Goal: Task Accomplishment & Management: Manage account settings

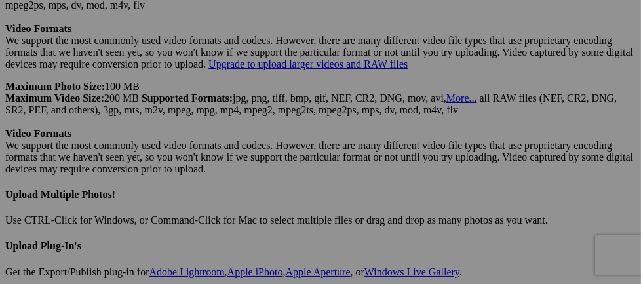
scroll to position [3728, 0]
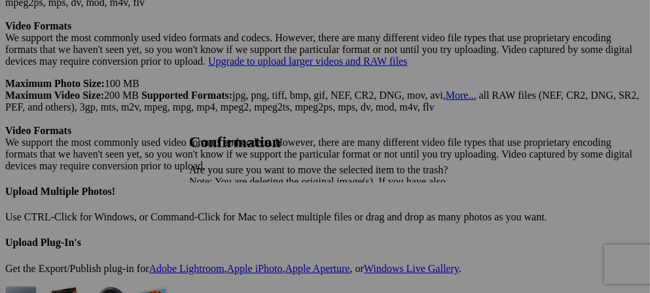
click at [233, 230] on span "Yes" at bounding box center [225, 227] width 15 height 11
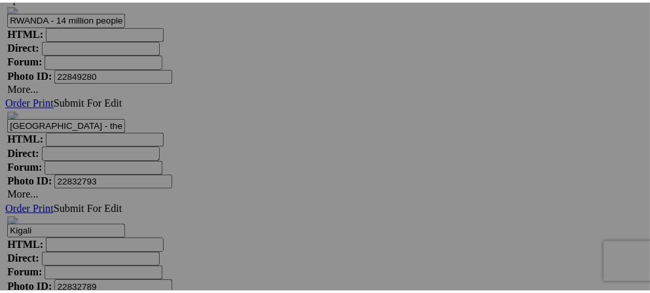
scroll to position [4418, 0]
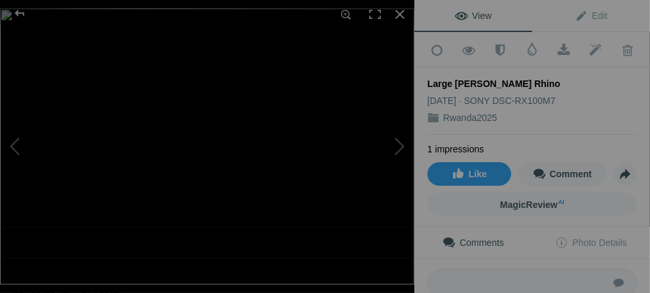
click at [475, 77] on div "Large Blach Rhino" at bounding box center [533, 83] width 210 height 13
drag, startPoint x: 569, startPoint y: 10, endPoint x: 569, endPoint y: 1, distance: 9.8
click at [569, 1] on link "Edit" at bounding box center [591, 15] width 118 height 31
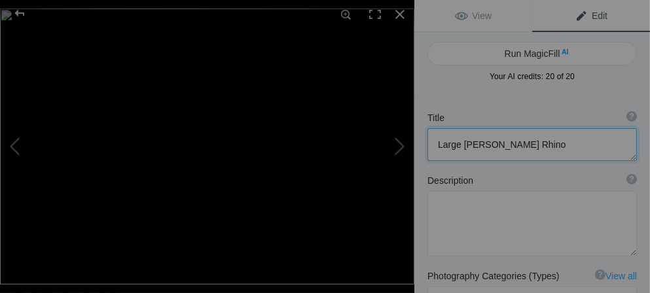
click at [486, 144] on textarea at bounding box center [533, 144] width 210 height 33
click at [483, 144] on textarea at bounding box center [533, 144] width 210 height 33
click at [9, 143] on button at bounding box center [49, 146] width 98 height 105
type textarea "Cormorant sitting on a Hippo"
type textarea "DSC09541.jpg"
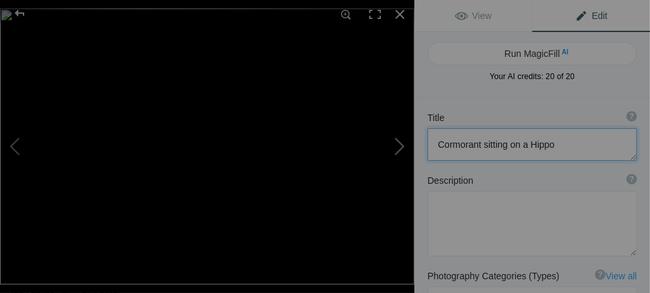
click at [400, 151] on button at bounding box center [365, 146] width 98 height 105
type textarea "Large Black Rhino"
type textarea "DSC09551.jpg"
click at [400, 151] on button at bounding box center [365, 146] width 98 height 105
type textarea "Rhino"
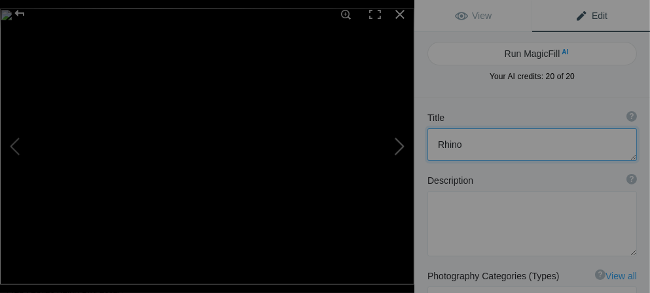
type textarea "DSC09548.jpg"
click at [400, 151] on button at bounding box center [365, 146] width 98 height 105
type textarea "Resting"
type textarea "DSC09543.jpg"
click at [400, 151] on button at bounding box center [365, 146] width 98 height 105
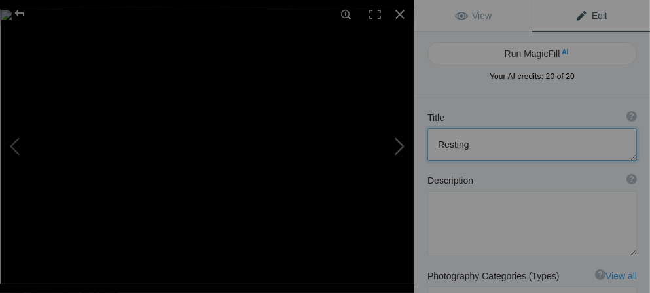
type textarea "Going where who knows?"
type textarea "DSC09552.jpg"
click at [400, 151] on button at bounding box center [365, 146] width 98 height 105
type textarea "Impala"
type textarea "DSC09553.jpg"
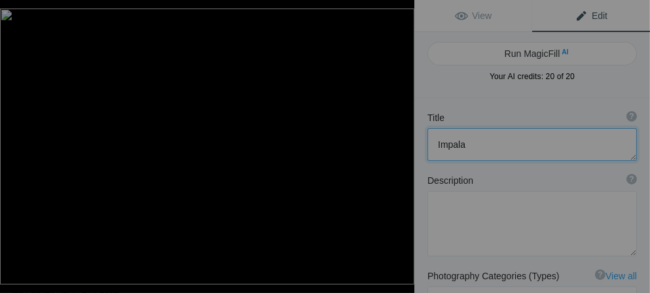
click at [400, 151] on button at bounding box center [365, 146] width 98 height 105
type textarea "DSC09554"
type textarea "DSC09554.jpg"
click at [19, 148] on button at bounding box center [49, 146] width 98 height 105
type textarea "Impala"
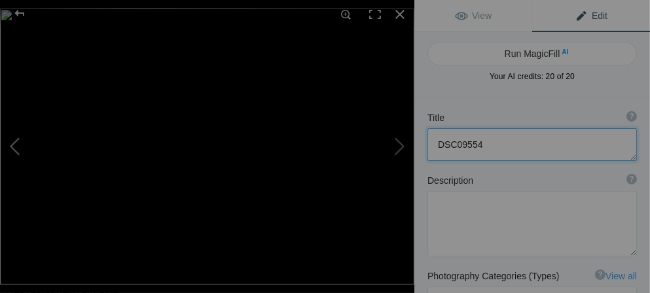
type textarea "DSC09553.jpg"
click at [402, 149] on button at bounding box center [365, 146] width 98 height 105
type textarea "DSC09554"
type textarea "DSC09554.jpg"
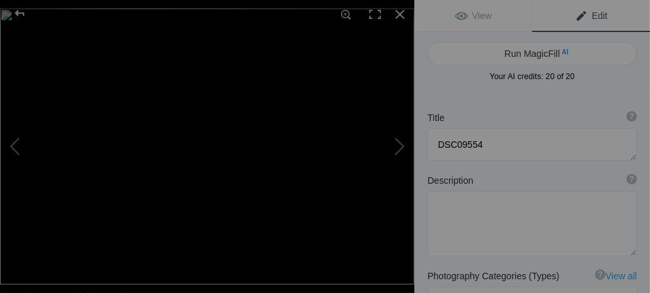
click at [575, 11] on span "Edit" at bounding box center [591, 15] width 33 height 10
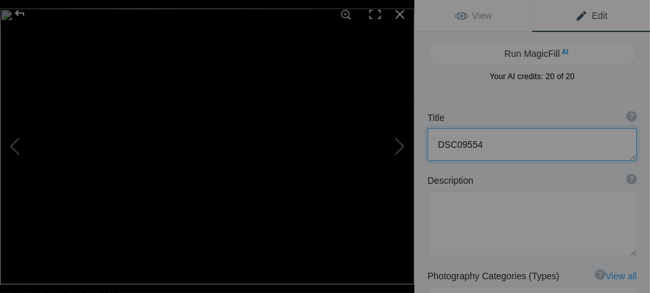
click at [481, 144] on textarea at bounding box center [533, 144] width 210 height 33
type textarea "D"
click at [394, 150] on button at bounding box center [365, 146] width 98 height 105
type textarea "Blackheaded Weavers Nest next to African Fish Eagle"
type textarea "DSC09555.jpg"
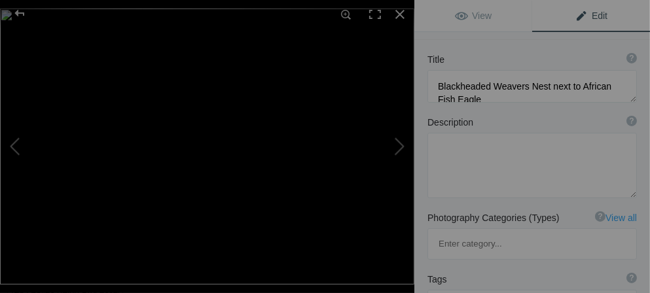
scroll to position [0, 0]
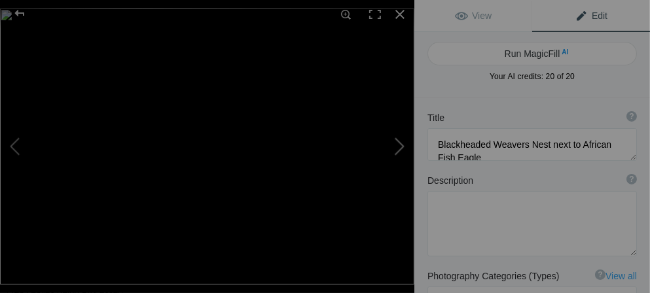
click at [396, 147] on button at bounding box center [365, 146] width 98 height 105
type textarea "Taken from the Safari Vehile"
type textarea "DSC09558.jpg"
click at [396, 147] on button at bounding box center [365, 146] width 98 height 105
type textarea "plenty to eat"
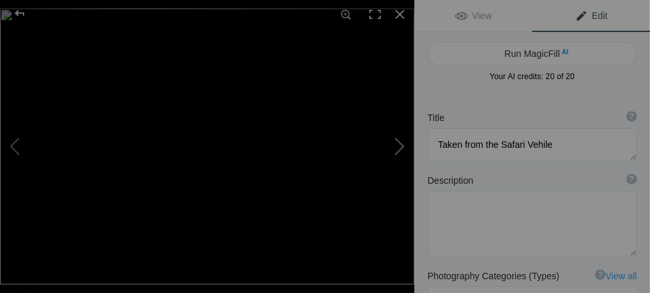
type textarea "DSC09561.jpg"
click at [396, 147] on button at bounding box center [365, 146] width 98 height 105
type textarea "nice head shot"
type textarea "DSC09562.jpg"
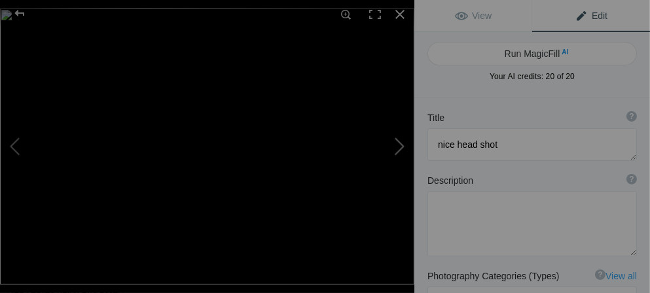
click at [396, 147] on button at bounding box center [365, 146] width 98 height 105
type textarea "3 of them"
type textarea "DSC09563.jpg"
type textarea "2 younger one"
type textarea "DSC09564.jpg"
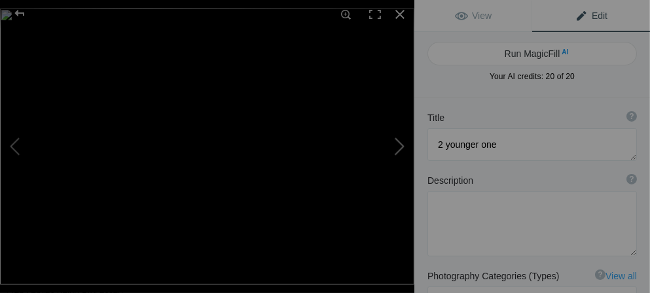
click at [396, 147] on button at bounding box center [365, 146] width 98 height 105
type textarea "DSC09566"
type textarea "DSC09566.jpg"
click at [396, 147] on button at bounding box center [365, 146] width 98 height 105
type textarea "Three successive photos"
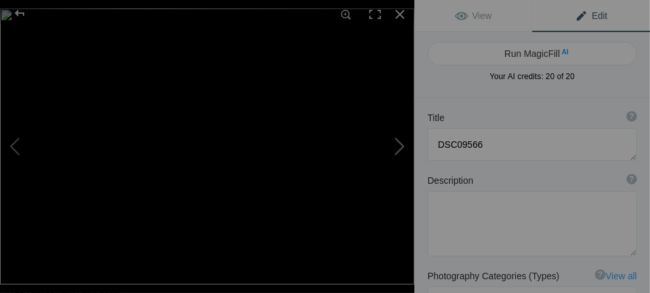
type textarea "DSC09567.jpg"
click at [14, 147] on button at bounding box center [49, 146] width 98 height 105
type textarea "DSC09566"
type textarea "DSC09566.jpg"
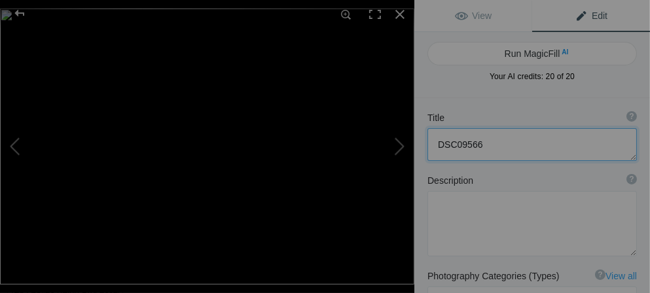
click at [487, 151] on textarea at bounding box center [533, 144] width 210 height 33
type textarea "D"
click at [396, 145] on button at bounding box center [365, 146] width 98 height 105
type textarea "Three successive photos"
type textarea "DSC09567.jpg"
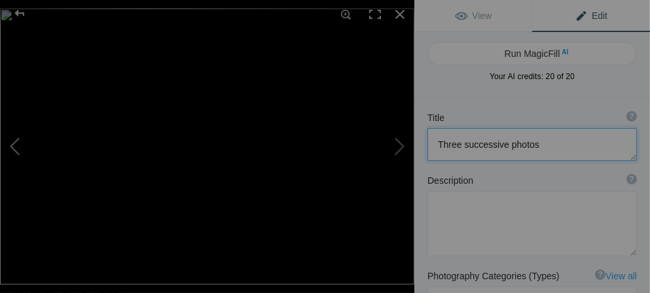
click at [14, 148] on button at bounding box center [49, 146] width 98 height 105
type textarea "always interesting to look at"
type textarea "DSC09566.jpg"
click at [394, 146] on button at bounding box center [365, 146] width 98 height 105
type textarea "Three successive photos"
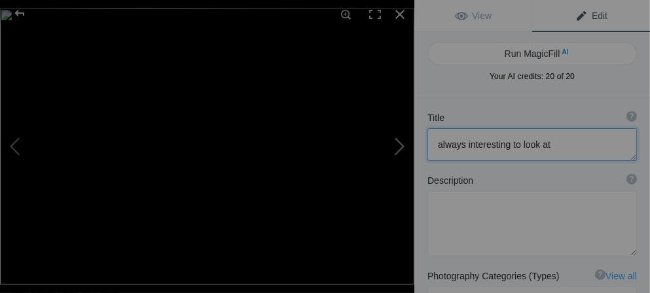
type textarea "DSC09567.jpg"
click at [394, 146] on button at bounding box center [365, 146] width 98 height 105
type textarea "2"
type textarea "DSC09568.jpg"
click at [396, 142] on button at bounding box center [365, 146] width 98 height 105
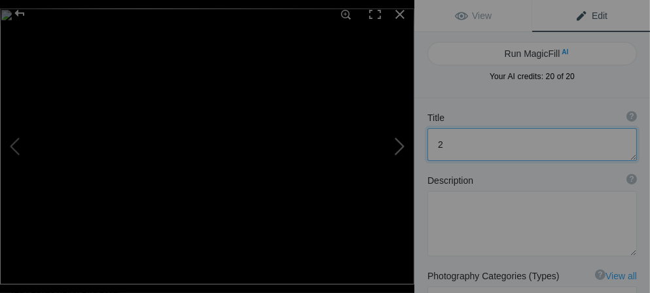
type textarea "3"
type textarea "DSC09571.jpg"
click at [399, 145] on button at bounding box center [365, 146] width 98 height 105
type textarea "Mother &amp; child"
type textarea "DSC09574.jpg"
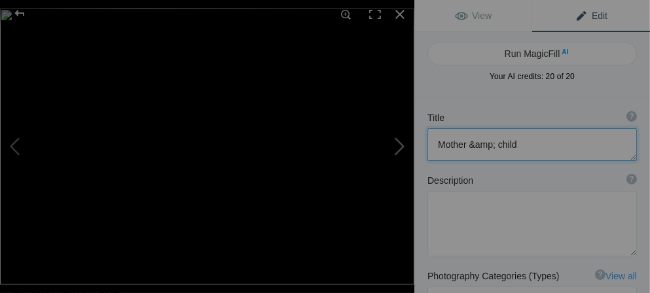
click at [399, 181] on button at bounding box center [365, 146] width 98 height 105
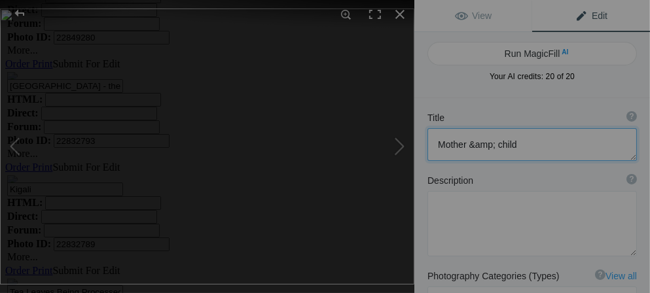
type textarea "Perhaps an oider sibling"
type textarea "DSC09575.jpg"
click at [14, 146] on button at bounding box center [49, 146] width 98 height 105
type textarea "Mother &amp; child"
type textarea "DSC09574.jpg"
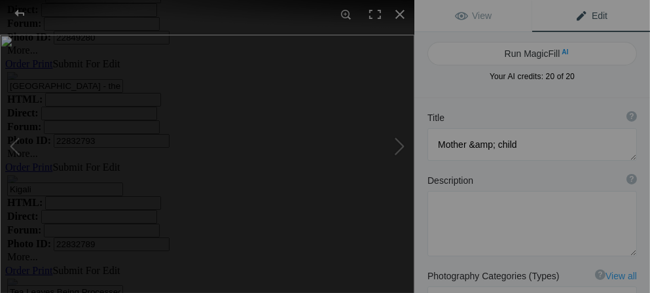
click at [567, 22] on link "Edit" at bounding box center [591, 15] width 118 height 31
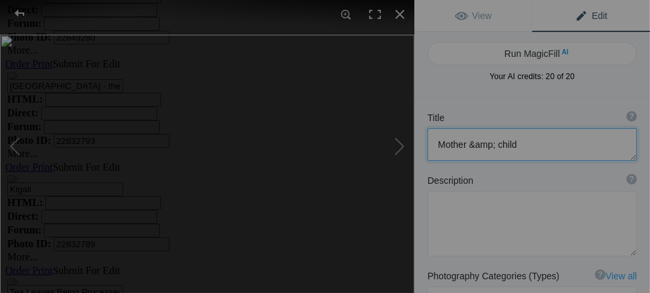
click at [493, 145] on textarea at bounding box center [533, 144] width 210 height 33
click at [402, 149] on button at bounding box center [365, 146] width 98 height 105
type textarea "Perhaps an oider sibling"
type textarea "DSC09575.jpg"
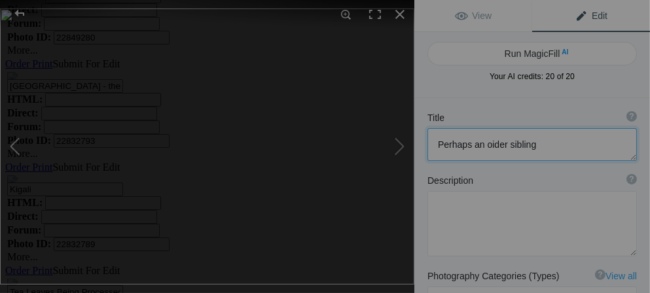
click at [18, 145] on button at bounding box center [49, 146] width 98 height 105
type textarea "Mother and child"
type textarea "DSC09574.jpg"
click at [401, 146] on button at bounding box center [365, 146] width 98 height 105
type textarea "Perhaps an oider sibling"
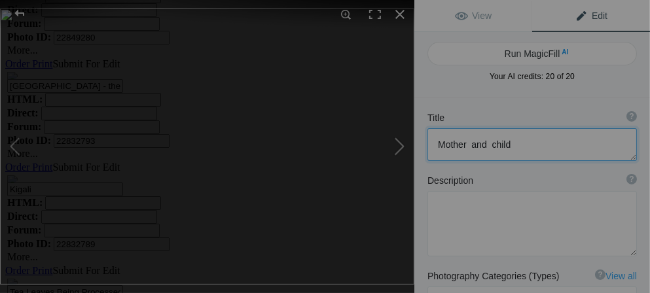
type textarea "DSC09575.jpg"
click at [401, 146] on button at bounding box center [365, 146] width 98 height 105
type textarea "Zebras"
type textarea "DSC09584.jpg"
click at [401, 146] on button at bounding box center [365, 146] width 98 height 105
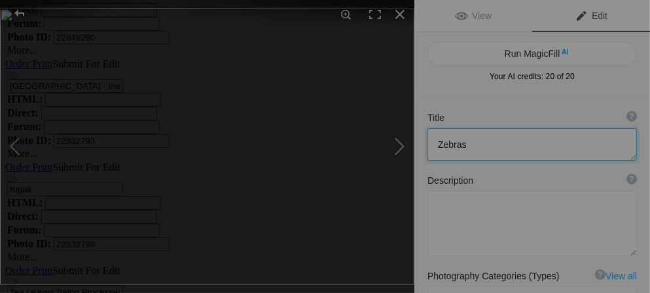
type textarea "DSC09595"
type textarea "DSC09595.jpg"
click at [489, 151] on textarea at bounding box center [533, 144] width 210 height 33
type textarea "D"
click at [12, 147] on button at bounding box center [49, 146] width 98 height 105
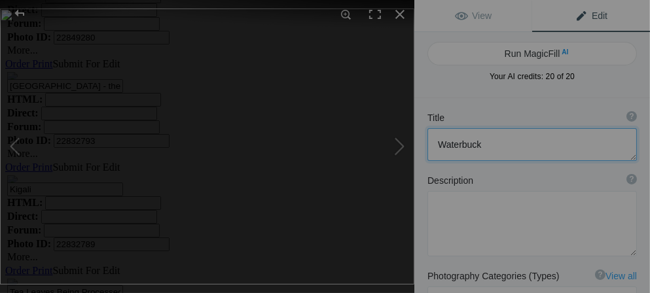
type textarea "Zebras"
type textarea "DSC09584.jpg"
click at [395, 142] on button at bounding box center [365, 146] width 98 height 105
type textarea "Waterbuck"
type textarea "DSC09595.jpg"
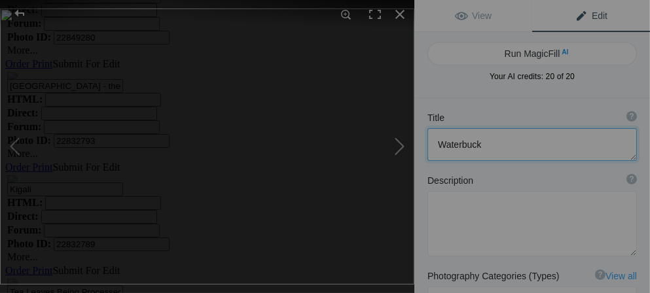
click at [396, 145] on button at bounding box center [365, 146] width 98 height 105
type textarea "DSC09599"
type textarea "DSC09599.jpg"
click at [493, 145] on textarea at bounding box center [533, 144] width 210 height 33
type textarea "D"
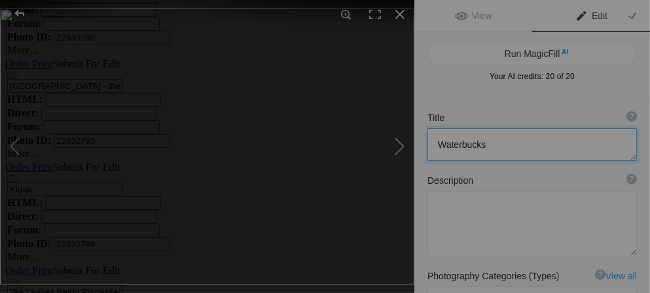
click at [401, 150] on button at bounding box center [365, 146] width 98 height 105
type textarea "DSC09601"
type textarea "DSC09601.jpg"
click at [489, 143] on textarea at bounding box center [533, 144] width 210 height 33
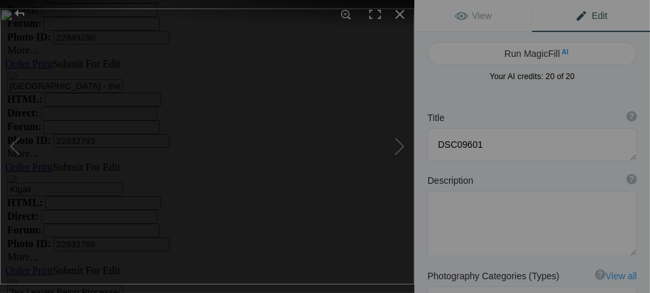
click at [575, 15] on span "Edit" at bounding box center [591, 15] width 33 height 10
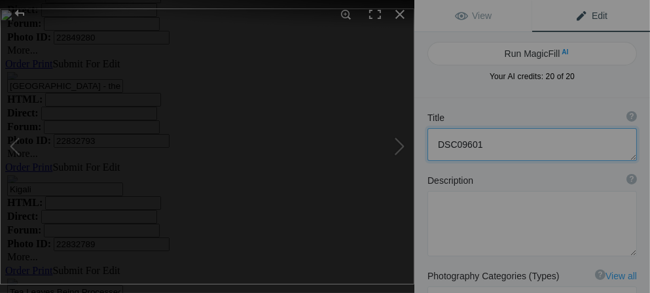
click at [484, 143] on textarea at bounding box center [533, 144] width 210 height 33
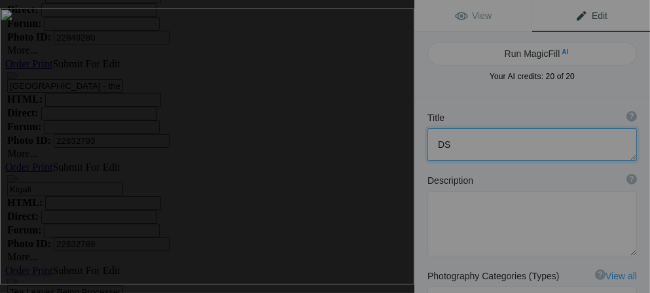
type textarea "D"
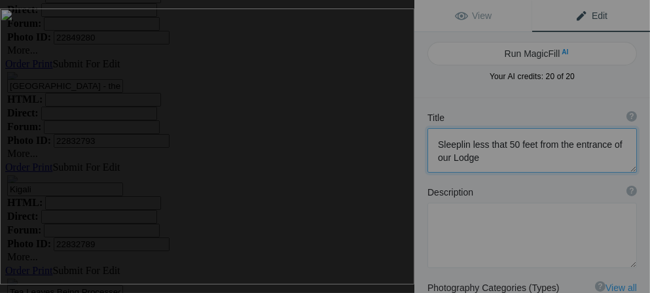
click at [484, 143] on textarea at bounding box center [533, 150] width 210 height 45
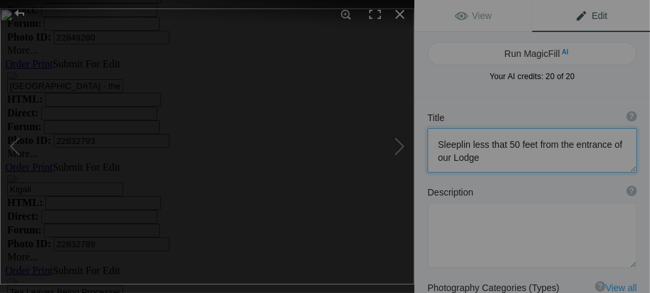
click at [463, 157] on textarea at bounding box center [533, 150] width 210 height 45
click at [567, 158] on textarea at bounding box center [533, 150] width 210 height 45
click at [468, 146] on textarea at bounding box center [533, 150] width 210 height 45
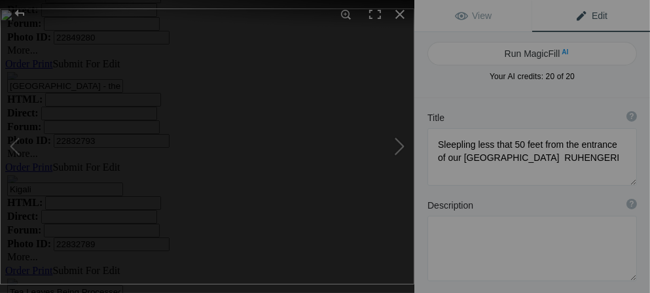
click at [402, 144] on button at bounding box center [365, 146] width 98 height 105
type textarea "DSC09624"
type textarea "DSC09624.jpg"
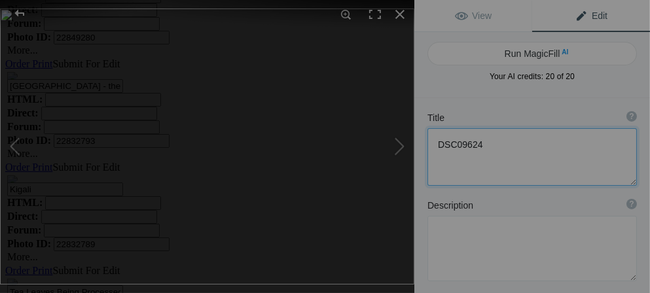
click at [491, 141] on textarea at bounding box center [533, 157] width 210 height 58
click at [18, 145] on button at bounding box center [49, 146] width 98 height 105
type textarea "Sleepling less that 50 feet from the entrance of our Gorilla Mountain Lodge RUH…"
type textarea "DSC09601.jpg"
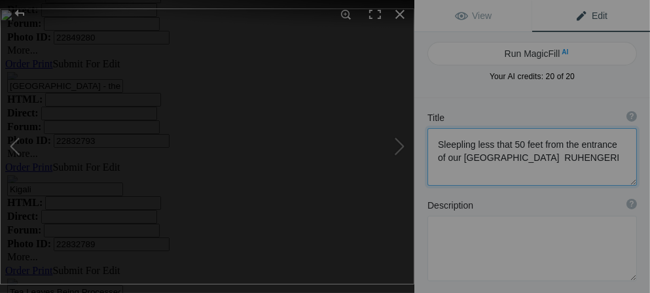
click at [18, 145] on button at bounding box center [49, 146] width 98 height 105
type textarea "Waterbucks"
type textarea "DSC09599.jpg"
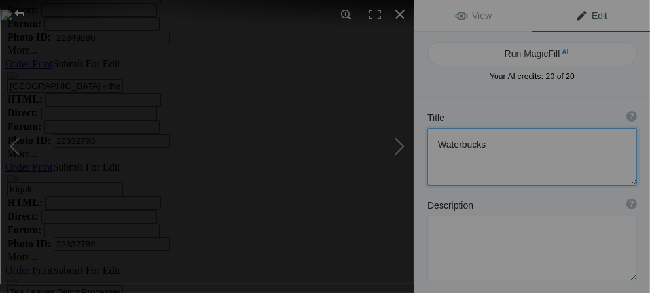
click at [404, 145] on button at bounding box center [365, 146] width 98 height 105
type textarea "Sleepling less that 50 feet from the entrance of our Gorilla Mountain Lodge RUH…"
type textarea "DSC09601.jpg"
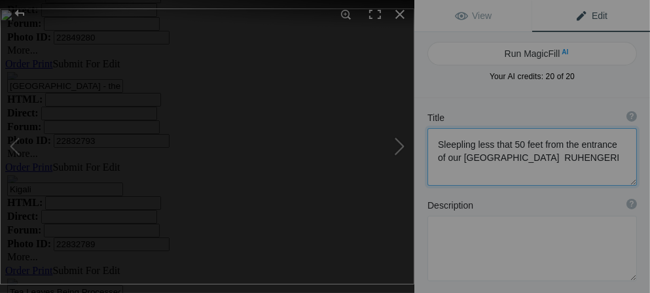
click at [404, 145] on button at bounding box center [365, 146] width 98 height 105
type textarea "DSC09624"
type textarea "DSC09624.jpg"
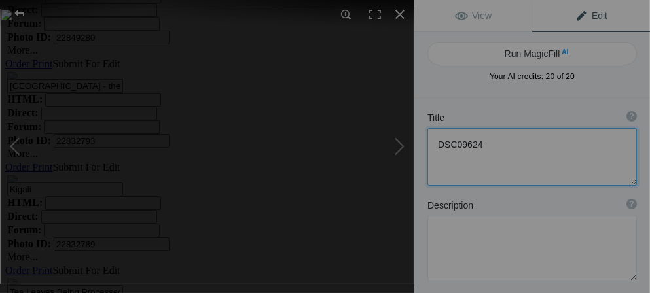
click at [487, 146] on textarea at bounding box center [533, 157] width 210 height 58
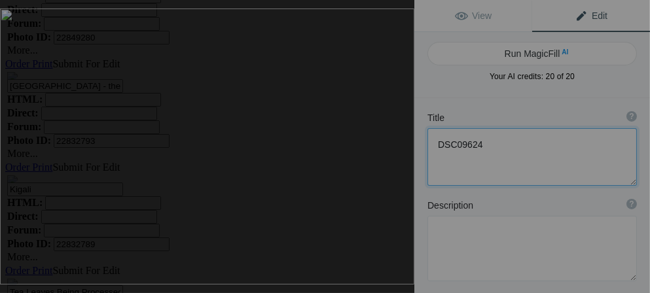
click at [483, 134] on textarea at bounding box center [533, 157] width 210 height 58
type textarea "D"
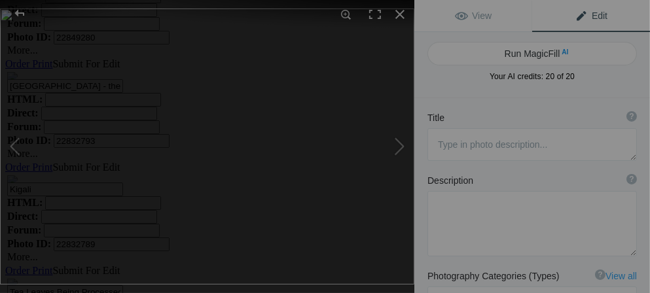
click at [575, 12] on span "Edit" at bounding box center [591, 15] width 33 height 10
click at [575, 16] on span "Edit" at bounding box center [591, 15] width 33 height 10
click at [579, 13] on span "Edit" at bounding box center [591, 15] width 33 height 10
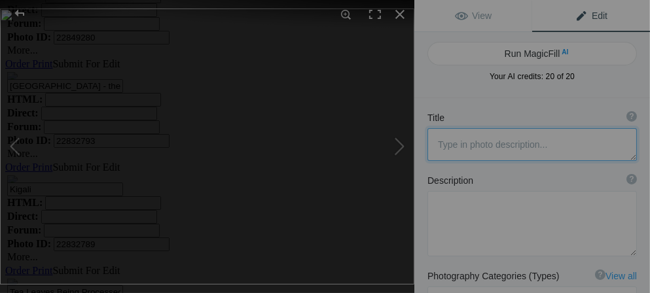
click at [441, 147] on textarea at bounding box center [533, 144] width 210 height 33
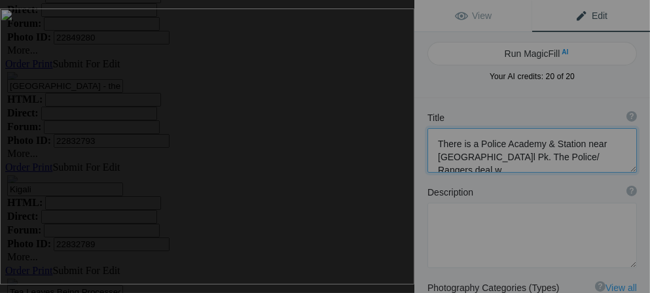
scroll to position [1, 0]
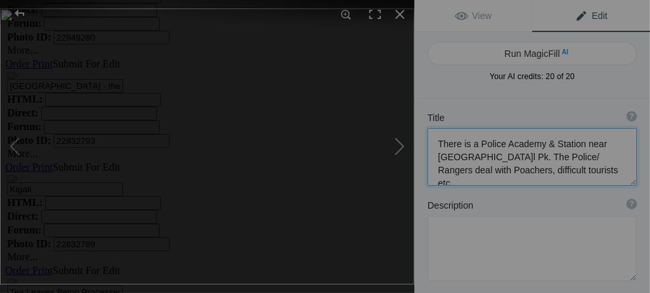
click at [401, 146] on button at bounding box center [365, 146] width 98 height 105
type textarea "DSC09628"
type textarea "DSC09628.jpg"
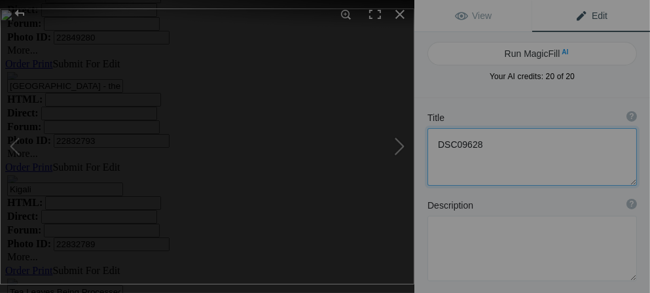
scroll to position [0, 0]
click at [483, 142] on textarea at bounding box center [533, 157] width 210 height 58
type textarea "D"
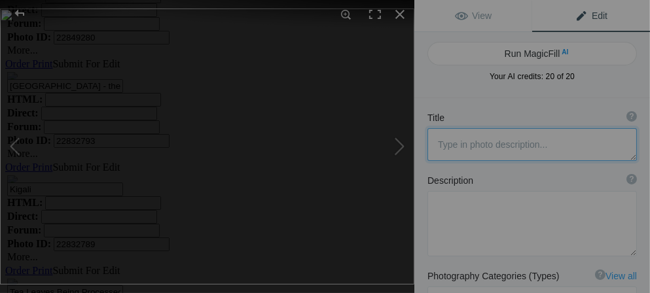
click at [460, 145] on textarea at bounding box center [533, 144] width 210 height 33
click at [394, 149] on button at bounding box center [365, 146] width 98 height 105
type textarea "DSC09632"
type textarea "DSC09632.jpg"
click at [12, 147] on button at bounding box center [49, 146] width 98 height 105
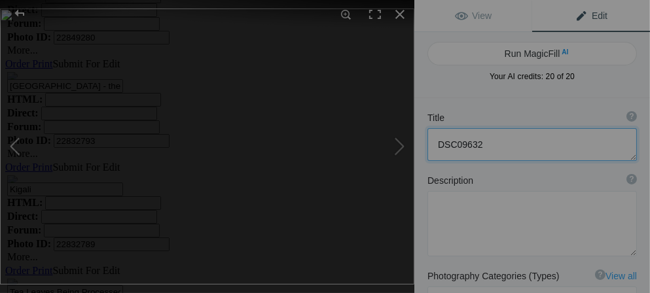
type textarea "DSC09628"
type textarea "DSC09628.jpg"
click at [402, 146] on button at bounding box center [365, 146] width 98 height 105
type textarea "DSC09632"
type textarea "DSC09632.jpg"
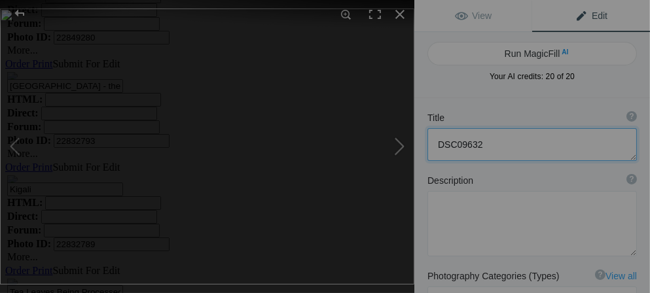
click at [402, 146] on button at bounding box center [365, 146] width 98 height 105
type textarea "DSC09633"
type textarea "DSC09633.jpg"
click at [14, 145] on button at bounding box center [49, 146] width 98 height 105
type textarea "DSC09632"
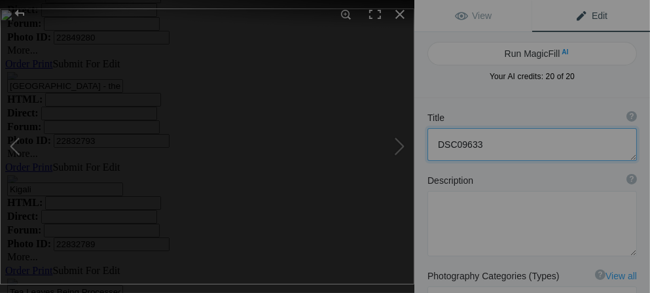
type textarea "DSC09632.jpg"
click at [404, 145] on button at bounding box center [365, 146] width 98 height 105
type textarea "DSC09633"
type textarea "DSC09633.jpg"
click at [19, 144] on button at bounding box center [49, 146] width 98 height 105
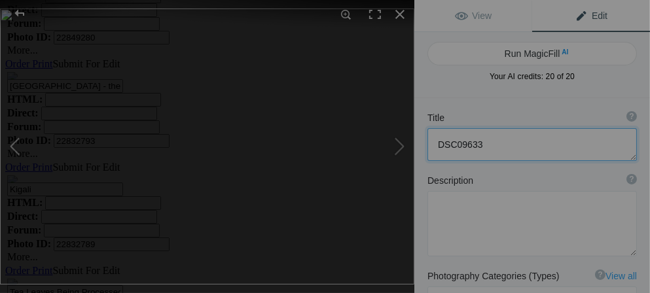
type textarea "DSC09632"
type textarea "DSC09632.jpg"
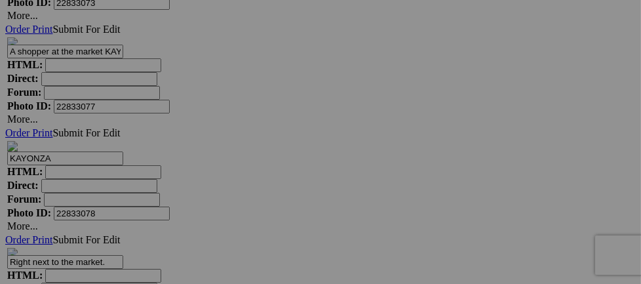
scroll to position [5806, 0]
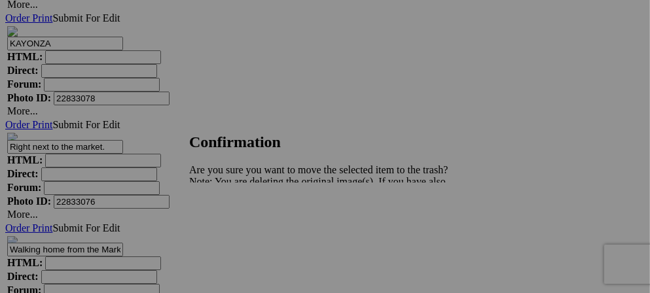
click at [233, 224] on span "Yes" at bounding box center [225, 227] width 15 height 11
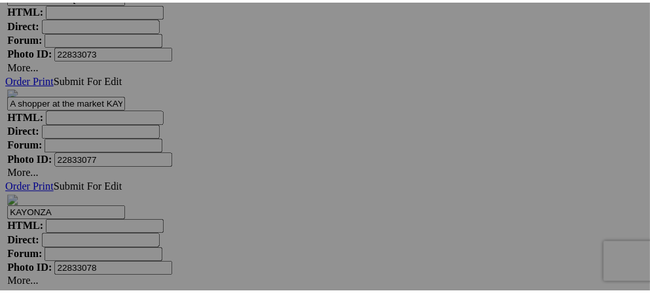
scroll to position [5719, 0]
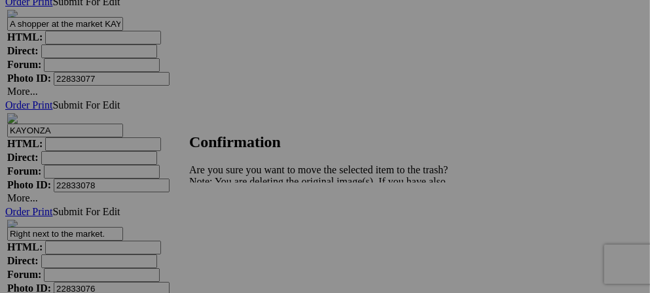
click at [233, 226] on span "Yes" at bounding box center [225, 227] width 15 height 11
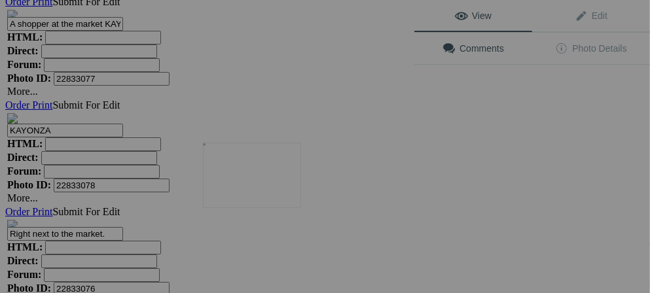
click at [247, 185] on img at bounding box center [252, 175] width 98 height 65
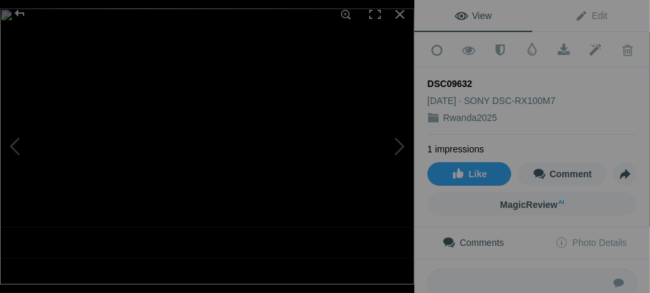
click at [475, 77] on div "DSC09632" at bounding box center [533, 83] width 210 height 13
drag, startPoint x: 473, startPoint y: 79, endPoint x: 420, endPoint y: 79, distance: 52.4
click at [420, 79] on div "Add to Quick Collection Remove from Quick Collection Hide from Public View Unhi…" at bounding box center [533, 214] width 236 height 365
drag, startPoint x: 420, startPoint y: 79, endPoint x: 568, endPoint y: 12, distance: 162.1
click at [575, 12] on span "Edit" at bounding box center [591, 15] width 33 height 10
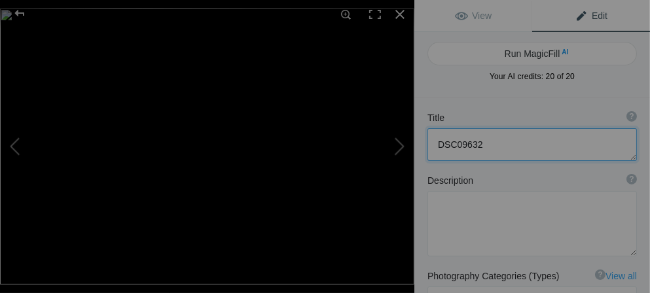
click at [481, 147] on textarea at bounding box center [533, 144] width 210 height 33
type textarea "D"
click at [443, 143] on textarea at bounding box center [533, 144] width 210 height 33
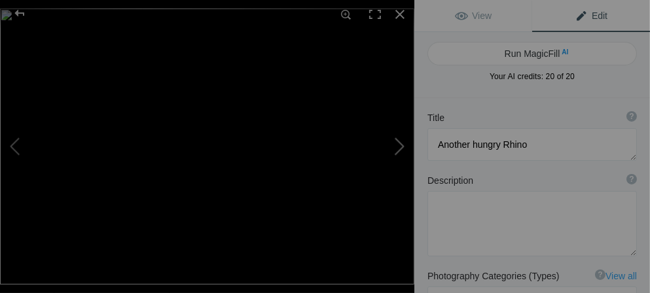
click at [396, 142] on button at bounding box center [365, 146] width 98 height 105
type textarea "DSC09633"
type textarea "DSC09633.jpg.null"
click at [396, 142] on button at bounding box center [365, 146] width 98 height 105
type textarea "DSC09640"
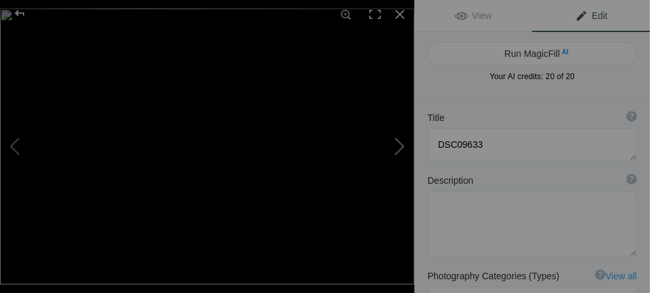
type textarea "DSC09640.jpg"
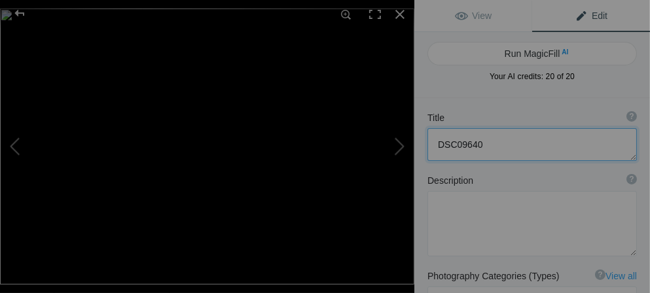
click at [491, 145] on textarea at bounding box center [533, 144] width 210 height 33
type textarea "D"
click at [396, 150] on button at bounding box center [365, 146] width 98 height 105
type textarea "DSC09641"
type textarea "DSC09641.jpg"
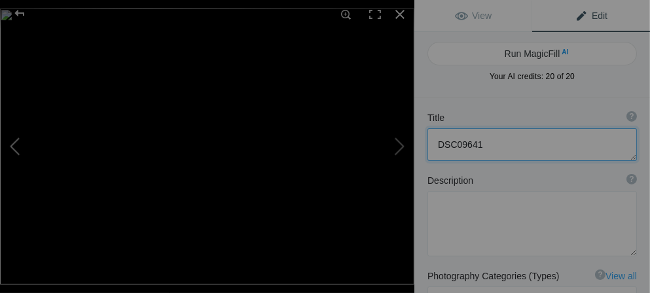
click at [14, 153] on button at bounding box center [49, 146] width 98 height 105
type textarea "African Fish Eagle"
type textarea "DSC09640.jpg"
click at [403, 143] on button at bounding box center [365, 146] width 98 height 105
type textarea "DSC09641"
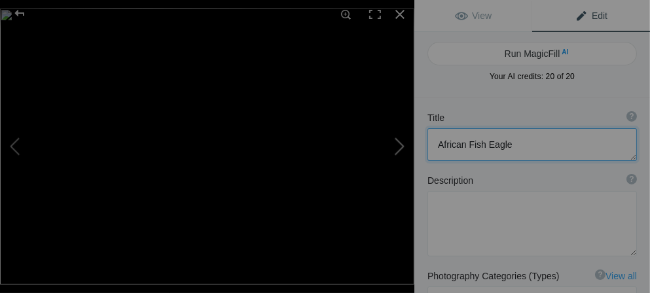
type textarea "DSC09641.jpg"
click at [483, 144] on textarea at bounding box center [533, 144] width 210 height 33
type textarea "D"
click at [400, 149] on button at bounding box center [365, 146] width 98 height 105
type textarea "DSC09643"
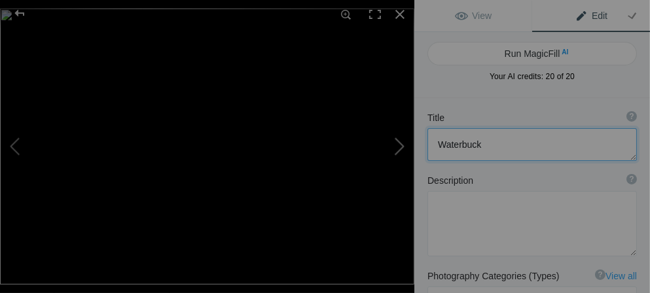
type textarea "DSC09643.jpg"
click at [492, 146] on textarea at bounding box center [533, 144] width 210 height 33
type textarea "D"
click at [391, 146] on button at bounding box center [365, 146] width 98 height 105
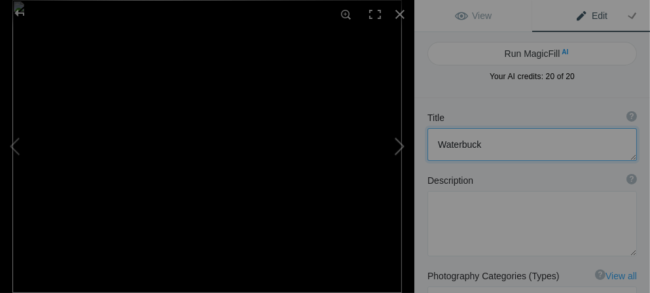
type textarea "DSC00193"
type textarea "DSC00193.jpeg"
click at [19, 151] on button at bounding box center [49, 146] width 98 height 105
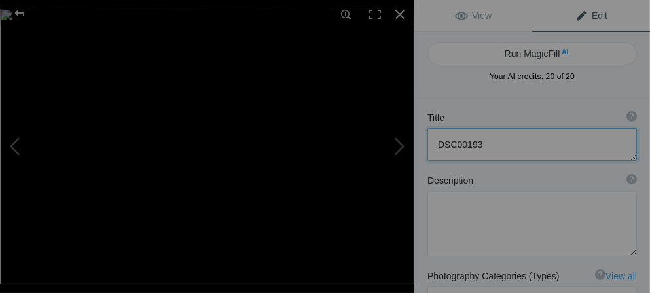
type textarea "Waterbuck"
type textarea "DSC09643.jpg"
click at [401, 150] on button at bounding box center [365, 146] width 98 height 105
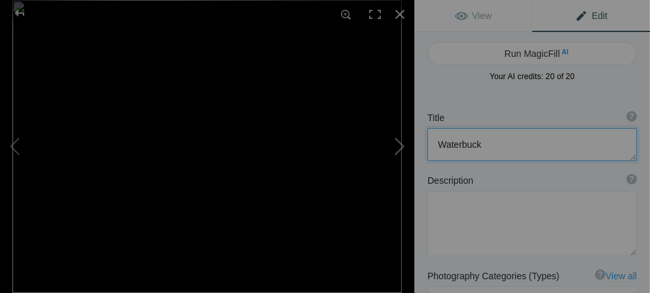
type textarea "DSC00193"
type textarea "DSC00193.jpeg"
click at [493, 153] on textarea at bounding box center [533, 144] width 210 height 33
type textarea "D"
click at [18, 141] on button at bounding box center [49, 146] width 98 height 105
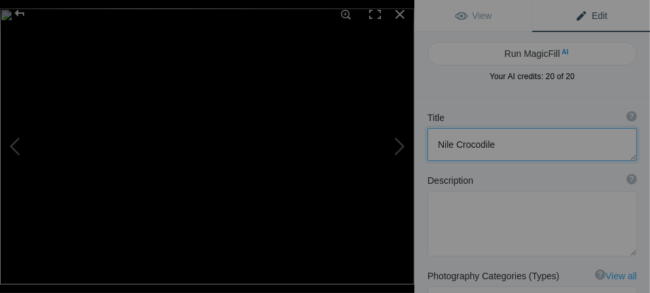
type textarea "Waterbuck"
type textarea "DSC09643.jpg"
click at [396, 144] on button at bounding box center [365, 146] width 98 height 105
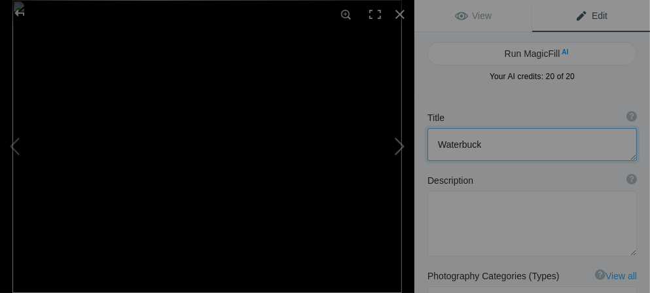
type textarea "Nile Crocodile"
type textarea "DSC00193.jpeg"
click at [396, 144] on button at bounding box center [365, 146] width 98 height 105
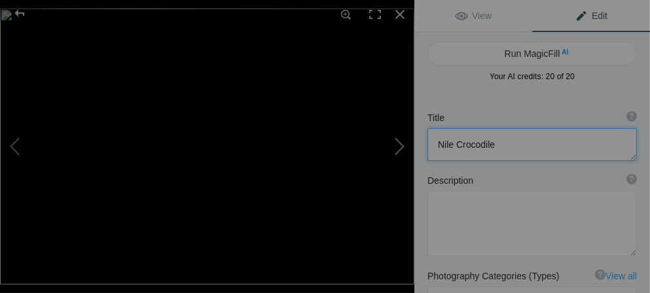
type textarea "DSC00299"
type textarea "DSC00299.jpg"
click at [497, 145] on textarea at bounding box center [533, 144] width 210 height 33
type textarea "D"
click at [448, 148] on textarea at bounding box center [533, 144] width 210 height 33
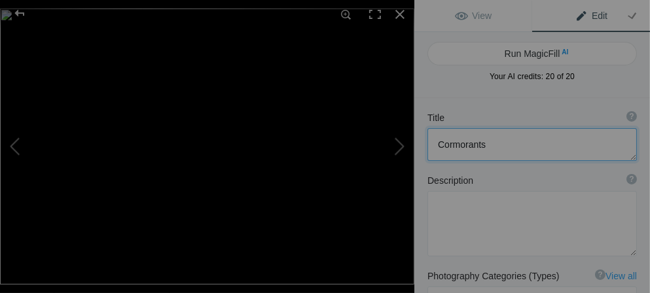
click at [559, 145] on textarea at bounding box center [533, 144] width 210 height 33
click at [566, 141] on textarea at bounding box center [533, 144] width 210 height 33
click at [398, 151] on button at bounding box center [365, 146] width 98 height 105
type textarea "DSC09634"
type textarea "DSC09634.jpg"
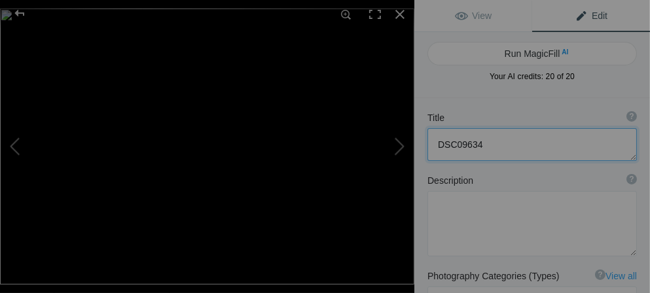
click at [484, 145] on textarea at bounding box center [533, 144] width 210 height 33
type textarea "D"
click at [398, 145] on button at bounding box center [365, 146] width 98 height 105
type textarea "DSC09635"
type textarea "DSC09635.jpg"
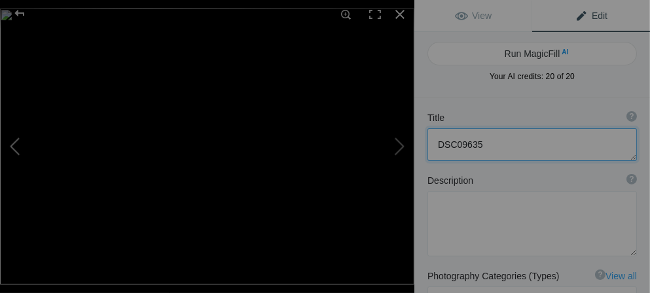
click at [11, 147] on button at bounding box center [49, 146] width 98 height 105
type textarea "Cormorants LAKE IHEMA"
type textarea "DSC09634.jpg"
click at [11, 147] on button at bounding box center [49, 146] width 98 height 105
type textarea "Cormorants LAKE IHEMA"
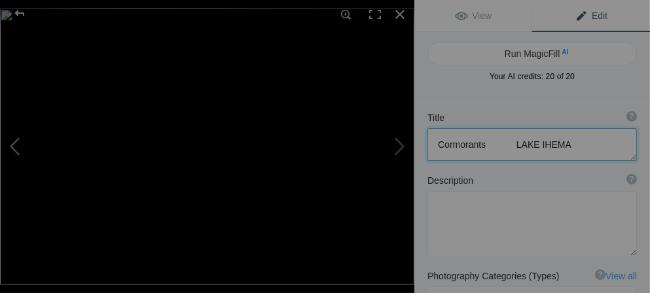
type textarea "DSC00299.jpg"
click at [402, 149] on button at bounding box center [365, 146] width 98 height 105
type textarea "Cormorants LAKE IHEMA"
type textarea "DSC09634.jpg"
click at [402, 149] on button at bounding box center [365, 146] width 98 height 105
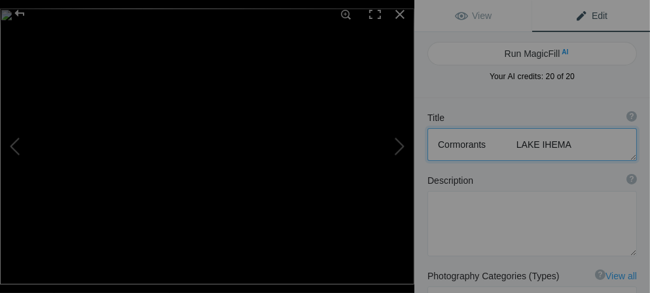
type textarea "DSC09635"
type textarea "DSC09635.jpg"
click at [510, 144] on textarea at bounding box center [533, 144] width 210 height 33
type textarea "D"
click at [409, 148] on button at bounding box center [365, 146] width 98 height 105
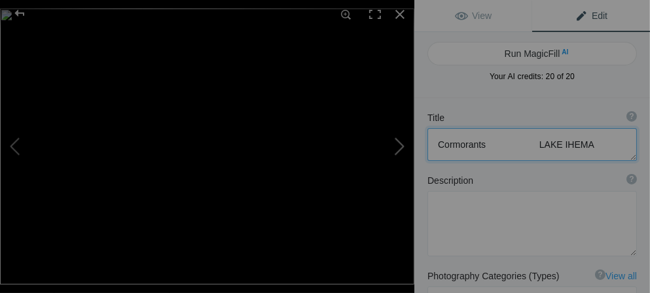
type textarea "DSC09646"
type textarea "DSC09646.jpg"
click at [485, 141] on textarea at bounding box center [533, 144] width 210 height 33
type textarea "D"
type textarea "C"
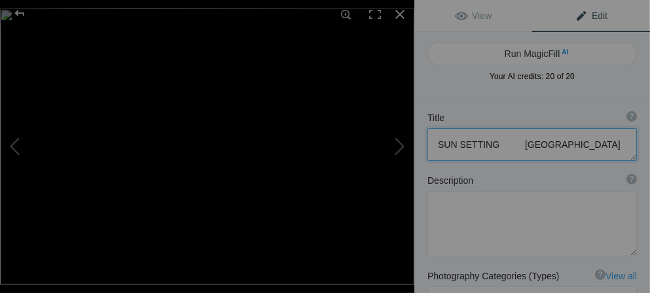
click at [493, 142] on textarea at bounding box center [533, 144] width 210 height 33
click at [405, 146] on button at bounding box center [365, 146] width 98 height 105
type textarea "DSC09648"
type textarea "DSC09648.jpg"
click at [515, 139] on textarea at bounding box center [533, 144] width 210 height 33
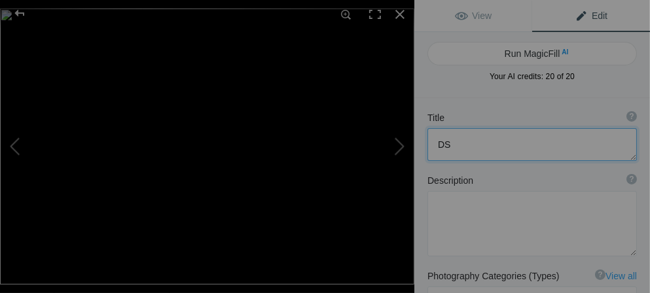
type textarea "D"
click at [403, 144] on button at bounding box center [365, 146] width 98 height 105
type textarea "DSC09647"
type textarea "DSC09647.jpg"
click at [495, 145] on textarea at bounding box center [533, 144] width 210 height 33
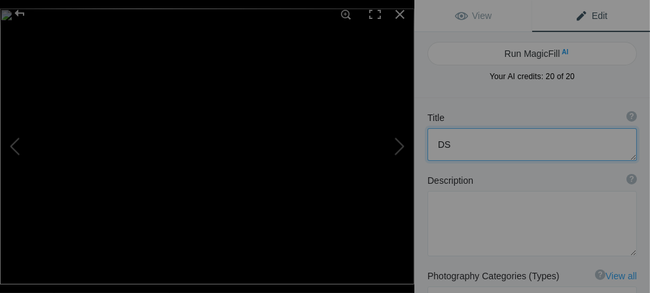
type textarea "D"
click at [401, 144] on button at bounding box center [365, 146] width 98 height 105
type textarea "RWANDA - 14 million people, 95% Christian, Very Friendly and NO litter througho…"
type textarea "Our trip started in Kigali, the capital. Population 1.75 million. Then to Volca…"
type textarea "RWANDA.webp"
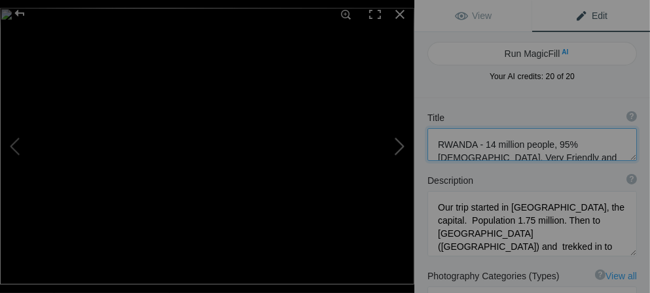
click at [397, 144] on button at bounding box center [365, 146] width 98 height 105
type textarea "Kigali - the capital of Rwanda"
type textarea "DSC09340.jpg"
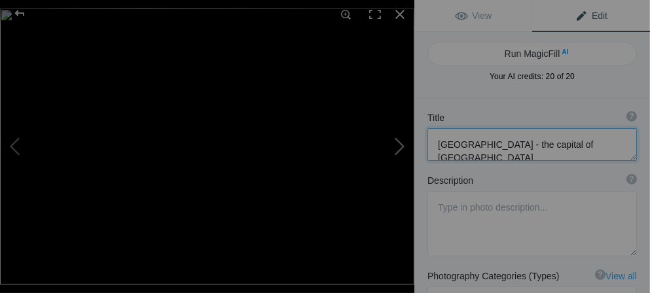
click at [397, 144] on button at bounding box center [365, 146] width 98 height 105
type textarea "Kigali"
type textarea "DSC09342.jpg"
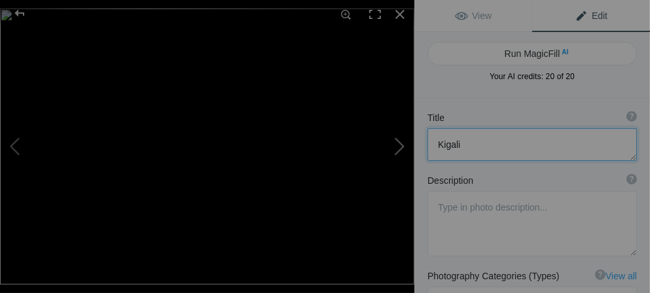
click at [397, 144] on button at bounding box center [365, 146] width 98 height 105
type textarea "Tea Leaves Being Processed KIGALI"
type textarea "DSC09343.jpg"
type textarea "Kigali, like most of Rwanda is very hilly and it takes a lot of work to moved t…"
type textarea "DSC09348.jpg"
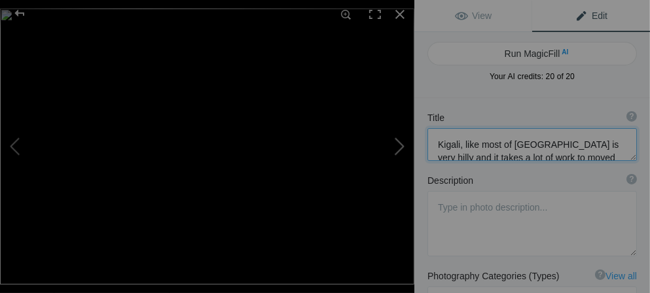
click at [397, 144] on button at bounding box center [365, 146] width 98 height 105
type textarea "The person in the yellow shirt is a taxi driver. There are hundreds of them! KI…"
type textarea "DSC09672.jpg"
click at [397, 144] on button at bounding box center [365, 146] width 98 height 105
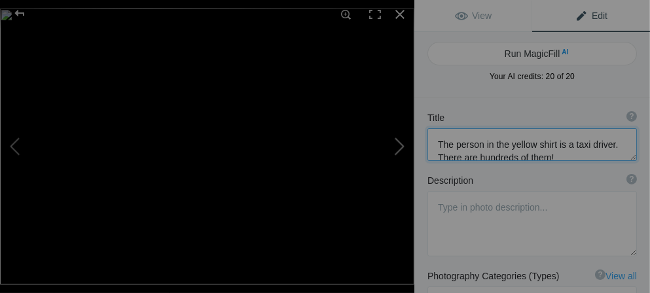
type textarea "KIGALI"
type textarea "DSC09676.jpg"
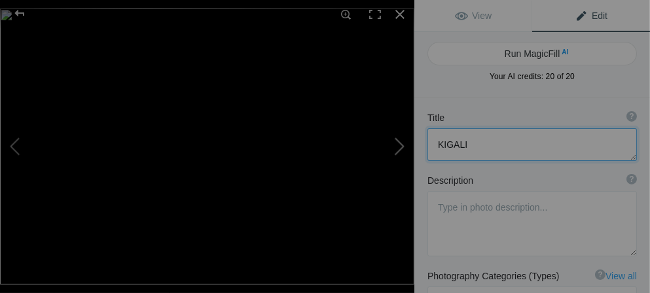
click at [397, 144] on button at bounding box center [365, 146] width 98 height 105
type textarea "Ken our driver- Toyota Safari Vehicle. It holds 10. We had 2 of them for 9 peop…"
type textarea "DSC09394.jpg"
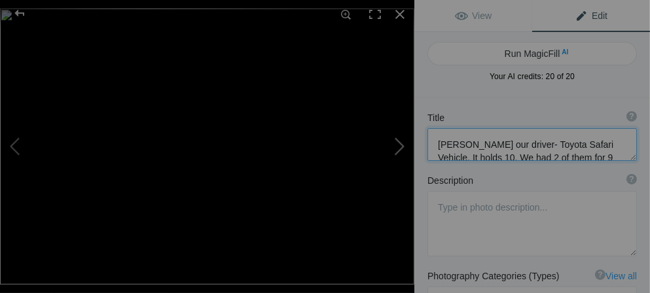
click at [397, 144] on button at bounding box center [365, 146] width 98 height 105
type textarea "Another uphill push! KIGALI"
type textarea "DSC09362.jpg"
click at [397, 144] on button at bounding box center [365, 146] width 98 height 105
type textarea "Gorilla Peace Statue made of grasses, sticks etc. Kiyovu, KIGALI"
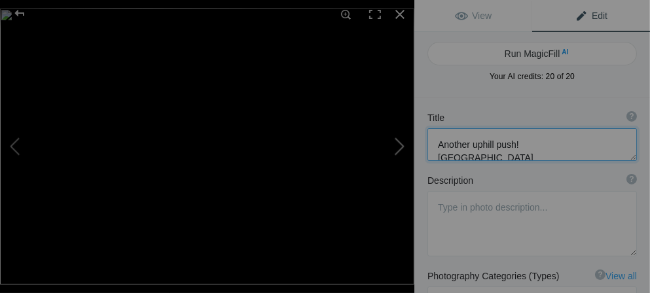
type textarea "DSC09432.jpg"
click at [397, 144] on button at bounding box center [365, 146] width 98 height 105
type textarea "This guy is playing music and asking us to come to his Methodist Church this ev…"
type textarea "DSC09349.jpg"
click at [397, 144] on button at bounding box center [365, 146] width 98 height 105
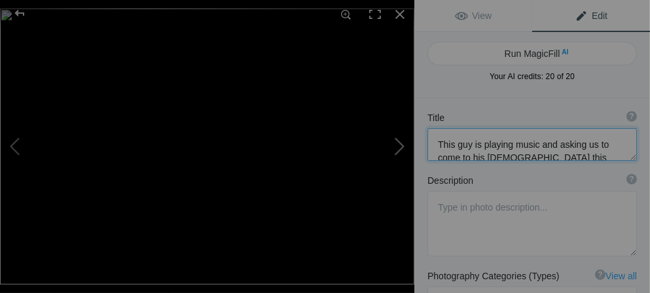
type textarea "Suspension Bridge (right near the previous speaker) . KIGALI"
type textarea "Built in 2014 with the help of Princeton undergrads interning with the NGO, Bri…"
type textarea "DSC09352.jpg"
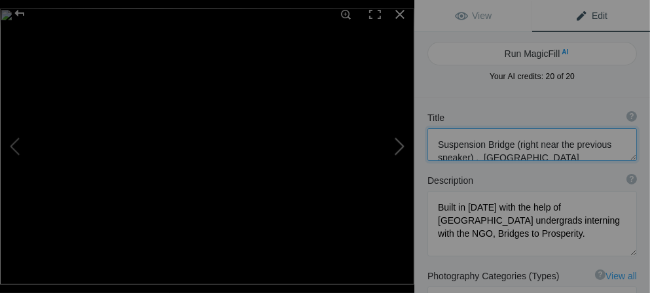
click at [397, 144] on button at bounding box center [365, 146] width 98 height 105
type textarea "Local Market at KAYONZA"
type textarea "DSC09650.jpg"
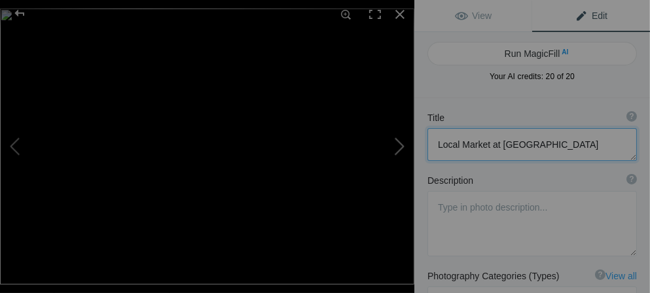
click at [397, 144] on button at bounding box center [365, 146] width 98 height 105
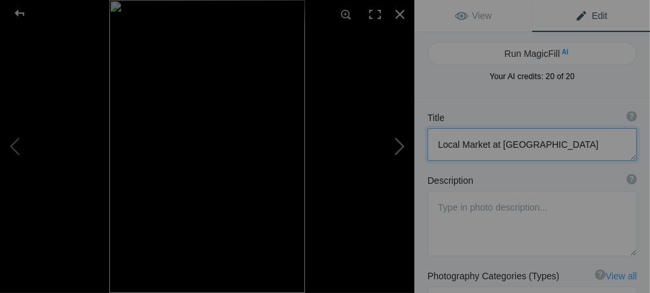
type textarea "A shopper at the market KAYONZA"
type textarea "DSC09652.jpg"
click at [397, 144] on button at bounding box center [365, 146] width 98 height 105
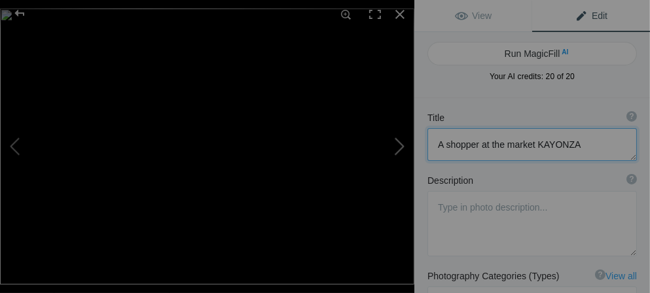
type textarea "KAYONZA"
type textarea "DSC09653.jpg"
click at [397, 144] on button at bounding box center [365, 146] width 98 height 105
type textarea "Right next to the market. KAYONZA"
type textarea "DSC09654.jpg"
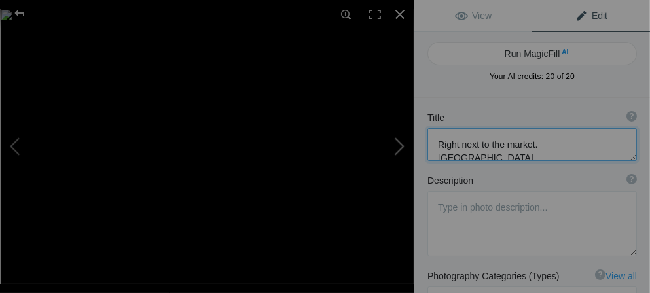
click at [397, 144] on button at bounding box center [365, 146] width 98 height 105
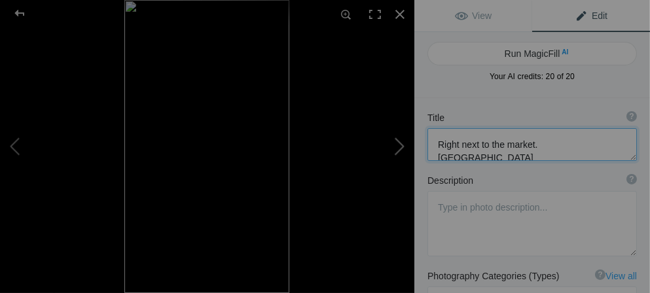
type textarea "At the market KAYONZA"
type textarea "DSC09651.jpg"
click at [397, 144] on button at bounding box center [365, 146] width 98 height 105
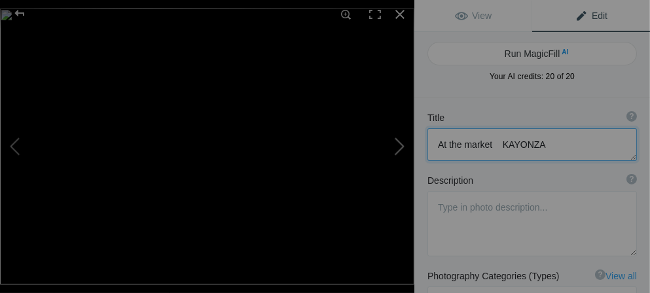
click at [397, 144] on button at bounding box center [365, 146] width 98 height 105
type textarea "This Guy has a thing about photographing Gorillas. they don't have to be alive.…"
type textarea "DSC09365.jpg"
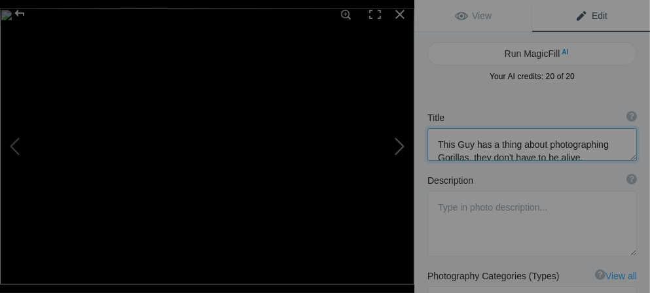
click at [397, 144] on button at bounding box center [365, 146] width 98 height 105
type textarea "Who is watching who? REHENGARI"
type textarea "DSC09483.jpg"
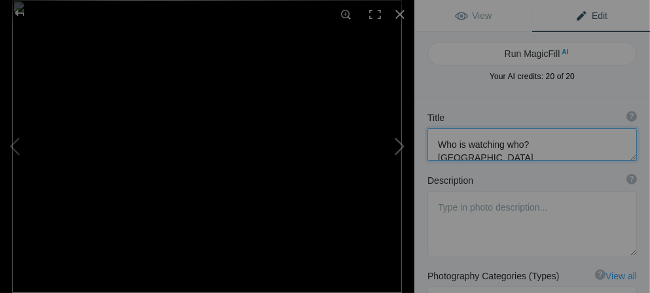
click at [397, 144] on button at bounding box center [365, 146] width 98 height 105
type textarea "Golden Monkey - Rare and endangered. They live in 2 groups of 30-100. VOLCANOES…"
type textarea "DSC00155.jpeg"
click at [397, 144] on button at bounding box center [365, 146] width 98 height 105
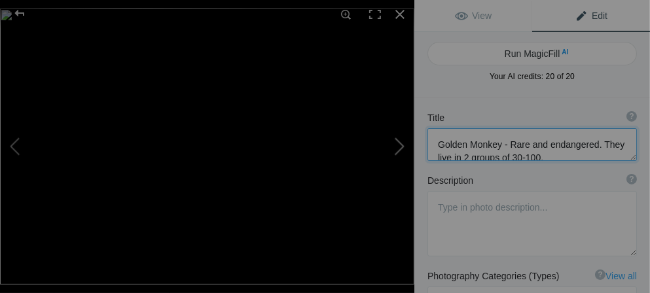
type textarea "VOLCANOES NAT. PK."
type textarea "DSC00153.jpeg"
click at [397, 144] on button at bounding box center [365, 146] width 98 height 105
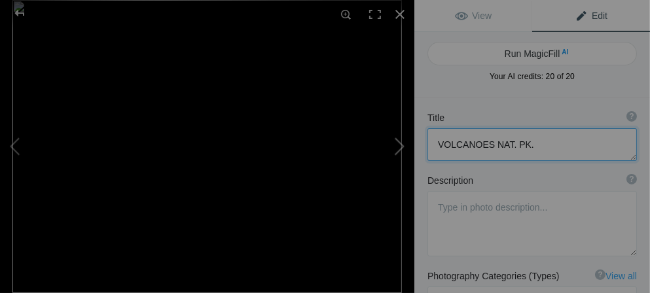
type textarea "Home-Hosted Dinner ( a tradition with Overseas Adventure Travel ). A wonderful …"
type textarea "DSC09487.jpg"
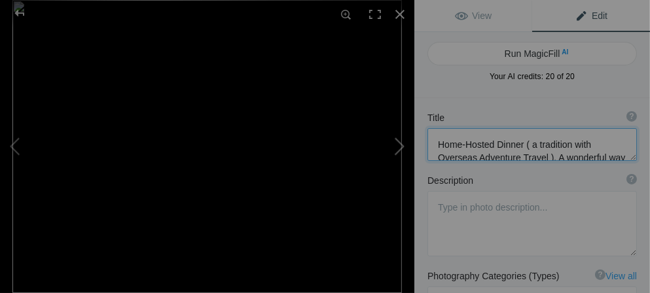
click at [397, 144] on button at bounding box center [365, 146] width 98 height 105
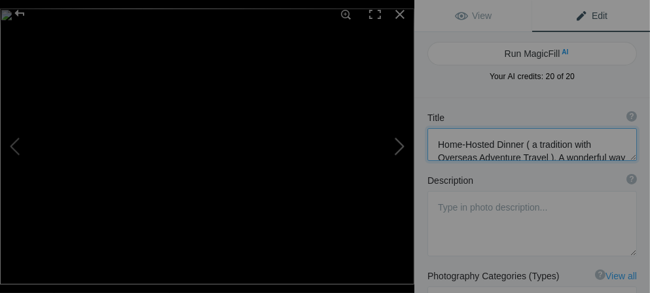
type textarea "VOLCANOES NATIONAL PARK"
type textarea "DSC00149_(1).jpeg"
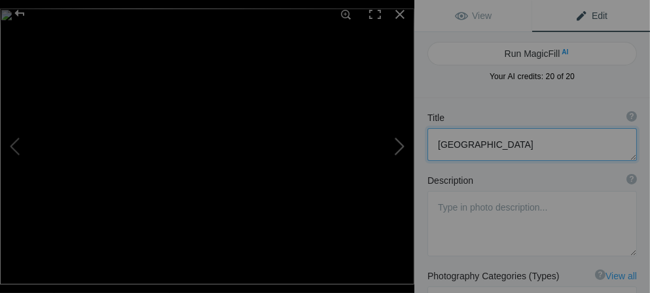
click at [397, 144] on button at bounding box center [365, 146] width 98 height 105
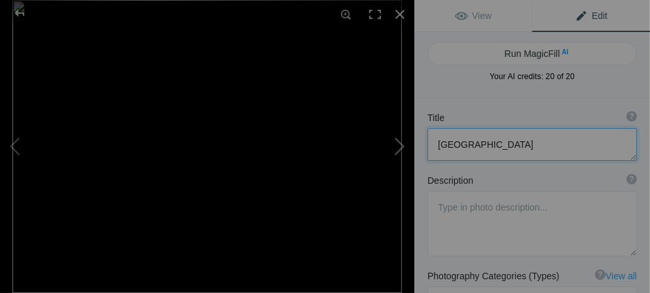
type textarea "Part of the trail thru Volcanoes Nat. Pk. The main trail in, was not that good …"
type textarea "DSC09489.jpg"
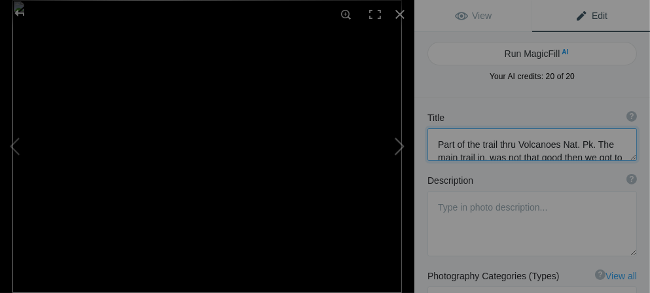
click at [397, 144] on button at bounding box center [365, 146] width 98 height 105
type textarea "Well, the jungle opened and here we are. The main man! A Silver Back. They do n…"
type textarea "Gorilla Trek - we were fortunate. The closest Gorilla family was about 1 hour a…"
type textarea "DSC00177.jpeg"
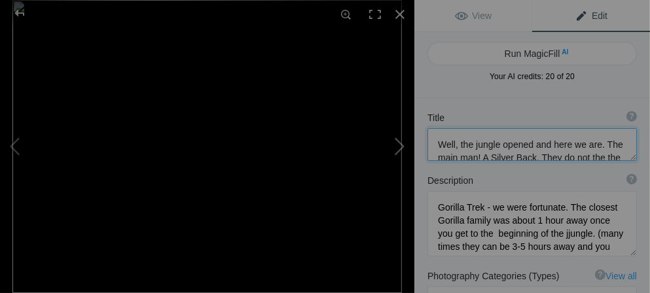
type textarea "Looks sad"
type textarea "DSC00179.jpeg"
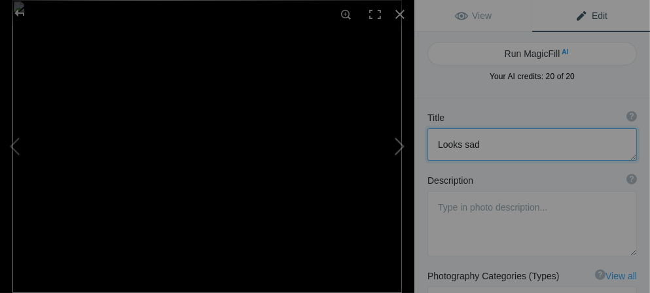
click at [397, 144] on button at bounding box center [365, 146] width 98 height 105
type textarea "Loves to eat!"
type textarea "DSC00176.jpeg"
click at [397, 144] on button at bounding box center [365, 146] width 98 height 105
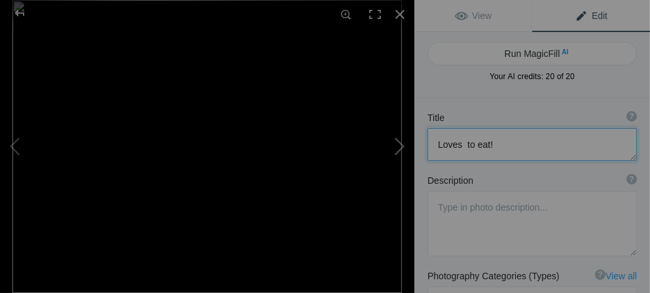
type textarea "Plenty to eat"
type textarea "DSC00175.jpeg"
click at [397, 144] on button at bounding box center [365, 146] width 98 height 105
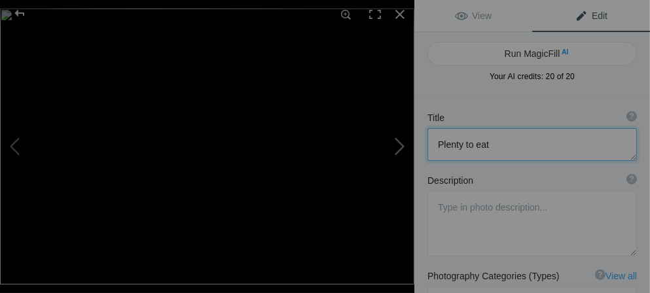
type textarea "The younger gorilla looks like he is beinglectured to."
type textarea "DSC09493.jpg"
click at [397, 144] on button at bounding box center [365, 146] width 98 height 105
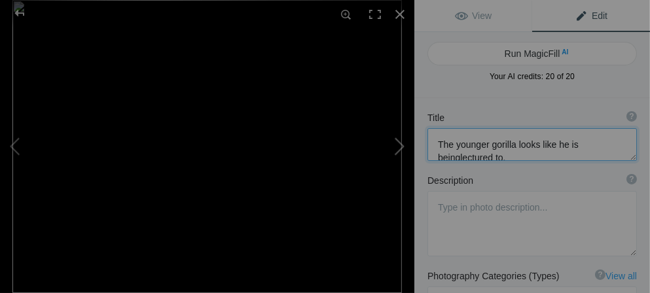
click at [397, 144] on button at bounding box center [365, 146] width 98 height 105
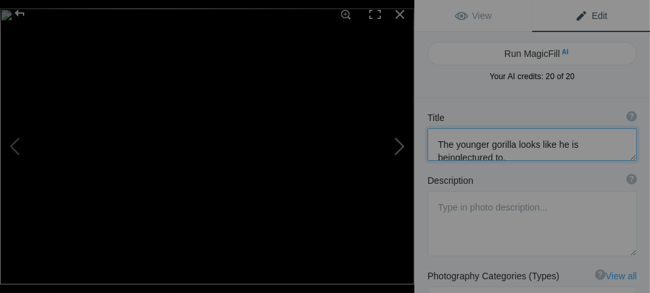
click at [397, 144] on button at bounding box center [365, 146] width 98 height 105
type textarea "DSC00163"
type textarea "DSC00163.jpeg"
click at [397, 144] on button at bounding box center [365, 146] width 98 height 105
type textarea "Volcanoes National Park"
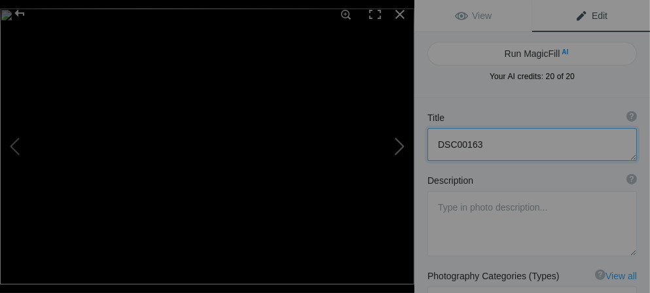
type textarea "DSC09498.jpg"
click at [397, 144] on button at bounding box center [365, 146] width 98 height 105
type textarea "So close. I don't think it is a good idea to be that close, especially to a mot…"
type textarea "DSC09503.jpg"
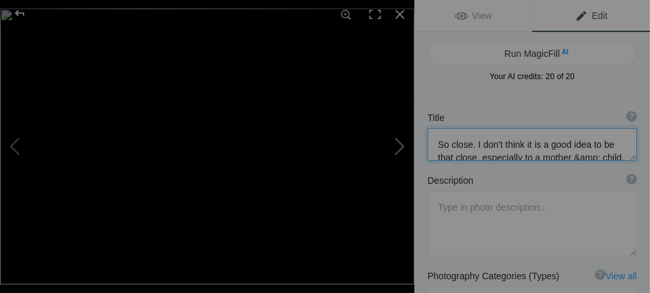
click at [397, 144] on button at bounding box center [365, 146] width 98 height 105
type textarea "How loving is that!"
type textarea "DSC09506_v2.jpg"
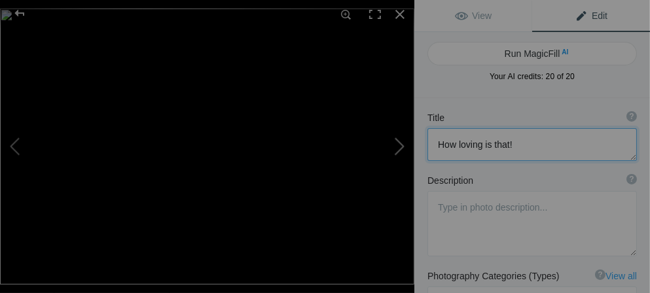
type textarea "I was about 6 feet away from the mother and child."
type textarea "The female that is closest went over to the mother and took the child and ran n…"
type textarea "DSC09507.jpg"
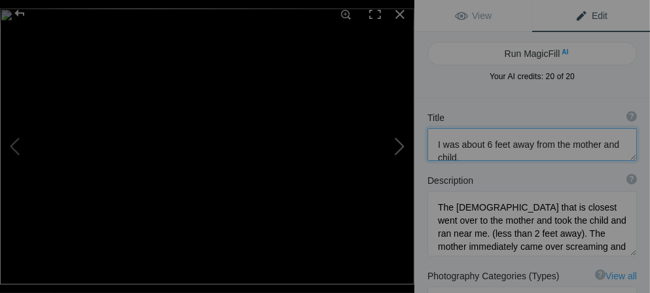
click at [402, 145] on button at bounding box center [365, 146] width 98 height 105
type textarea "Playtime"
type textarea "DSC09508.jpg"
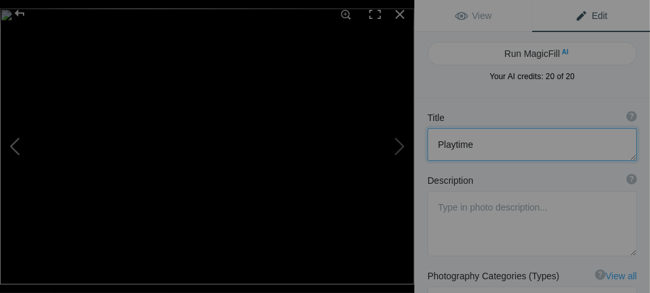
click at [9, 144] on button at bounding box center [49, 146] width 98 height 105
type textarea "I was about 6 feet away from the mother and child."
type textarea "The female that is closest went over to the mother and took the child and ran n…"
type textarea "DSC09507.jpg"
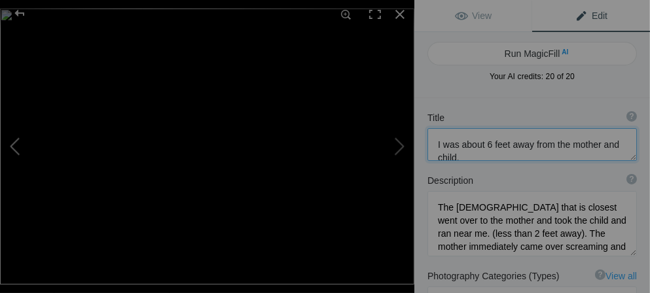
click at [9, 144] on button at bounding box center [49, 146] width 98 height 105
type textarea "How loving is that!"
type textarea "DSC09506_v2.jpg"
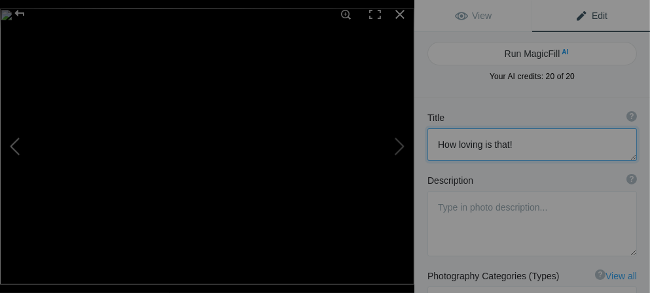
click at [9, 144] on button at bounding box center [49, 146] width 98 height 105
type textarea "So close. I don't think it is a good idea to be that close, especially to a mot…"
type textarea "DSC09503.jpg"
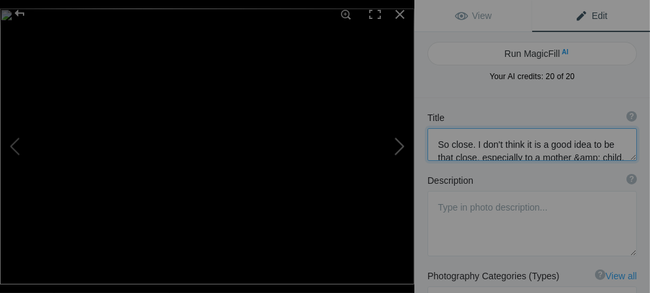
click at [400, 150] on button at bounding box center [365, 146] width 98 height 105
type textarea "How loving is that!"
type textarea "DSC09506_v2.jpg"
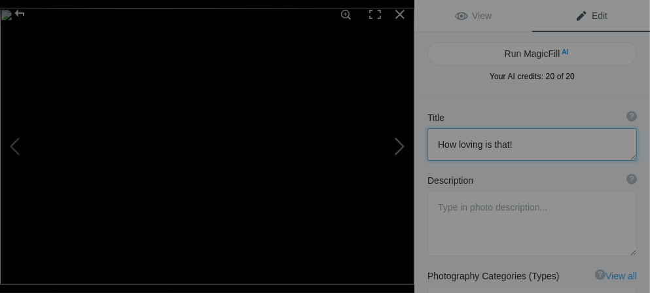
click at [400, 150] on button at bounding box center [365, 146] width 98 height 105
type textarea "I was about 6 feet away from the mother and child."
type textarea "The female that is closest went over to the mother and took the child and ran n…"
type textarea "DSC09507.jpg"
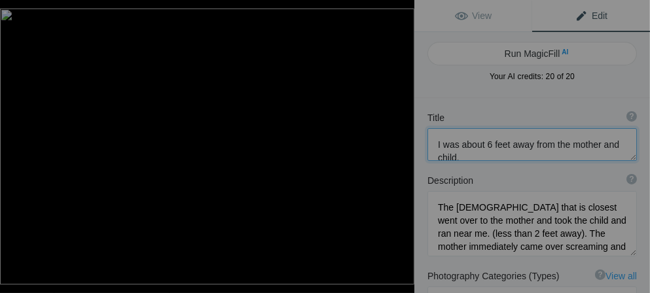
click at [400, 150] on button at bounding box center [365, 146] width 98 height 105
type textarea "Playtime"
type textarea "DSC09508.jpg"
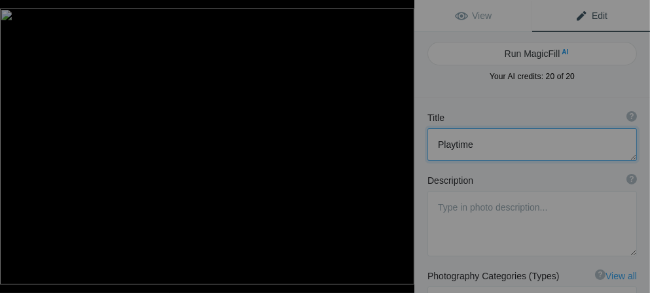
click at [399, 149] on button at bounding box center [365, 146] width 98 height 105
type textarea "Excellent view of the Silver Back"
type textarea "DSC09511.jpg"
click at [399, 149] on button at bounding box center [365, 146] width 98 height 105
type textarea "Room on the hill to be by yourself"
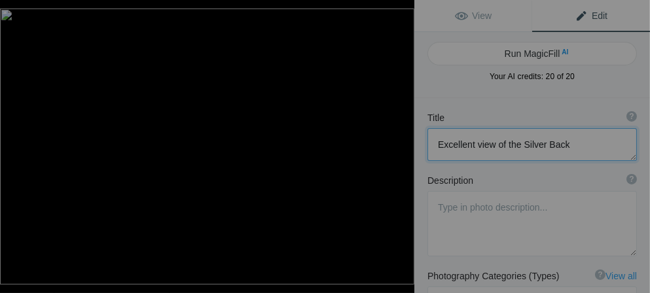
type textarea "DSC09509.jpg"
click at [399, 149] on button at bounding box center [365, 146] width 98 height 105
type textarea "Volcanoes Nat. Pk."
type textarea "DSC09510.jpg"
click at [399, 149] on button at bounding box center [365, 146] width 98 height 105
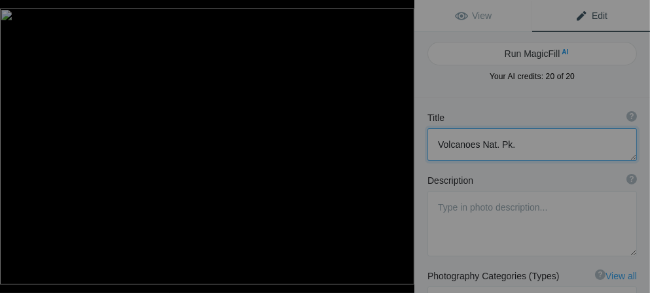
type textarea "Great photo that I was fortunate to take"
type textarea "DSC09512.jpg"
click at [399, 149] on button at bounding box center [365, 146] width 98 height 105
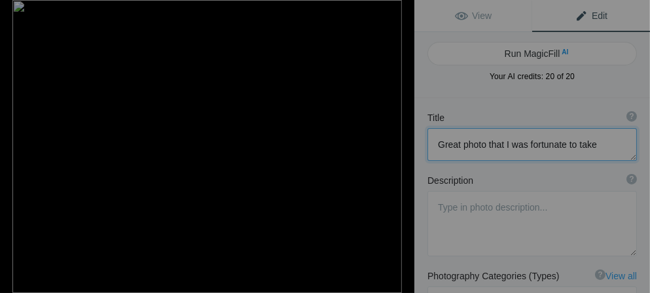
type textarea "While at Volcanoes, we visited the Rushubi Primary School located near rural Sa…"
type textarea "Each of us brought school supplies from home. We helped the kids with their les…"
type textarea "DSC00182.jpeg"
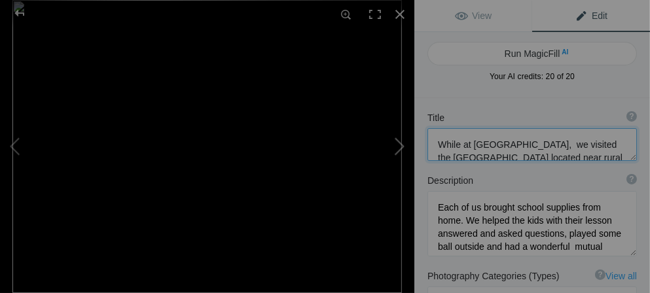
click at [400, 146] on button at bounding box center [365, 146] width 98 height 105
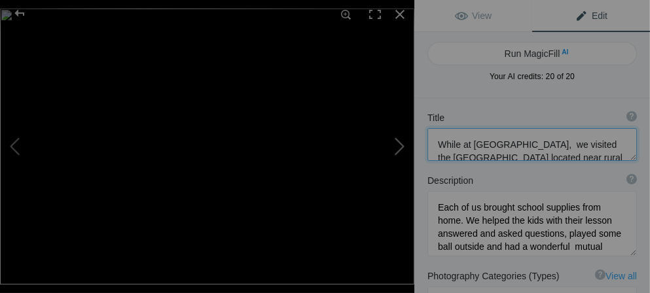
type textarea "Scene of some flat land"
type textarea "DSC09665.jpg"
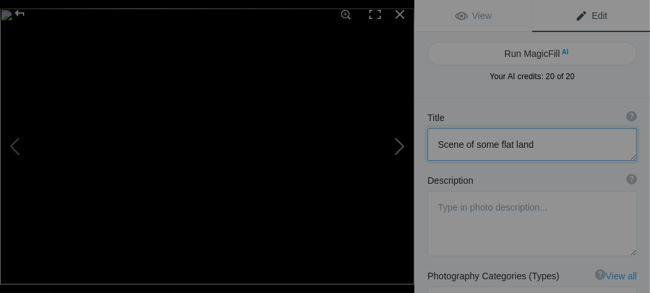
click at [400, 146] on button at bounding box center [365, 146] width 98 height 105
type textarea "Buildings in the Women's Opportunity Center. KAYONZA"
type textarea "The center is home to about 300 Rwandan women who are genocide Survivors and al…"
type textarea "DSC09433.jpg"
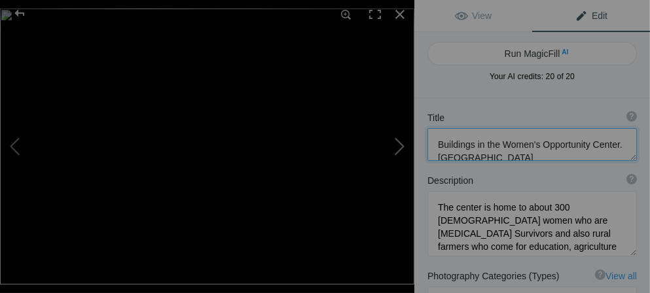
click at [400, 146] on button at bounding box center [365, 146] width 98 height 105
type textarea "Notice the beautiful intricate weaving all done with local trees, grasses and b…"
type textarea "DSC09387.jpg"
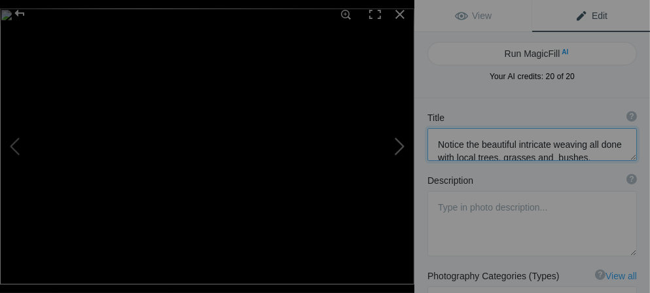
type textarea "Rice paddies AKARGERA"
type textarea "DSC09655.jpg"
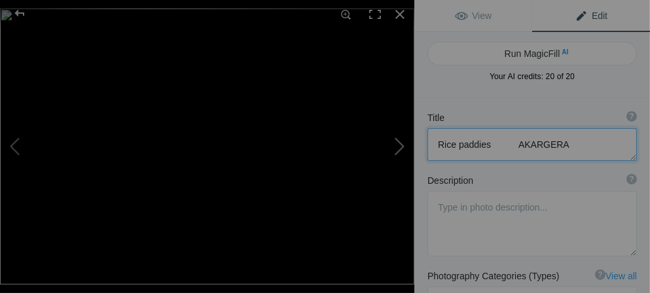
click at [400, 146] on button at bounding box center [365, 146] width 98 height 105
type textarea "There is a Police Training Center and station. at Akagera Nat. Pk."
type textarea "The center, trains officers to keep order prevent poaching, and other handle th…"
type textarea "DSC09624.jpg"
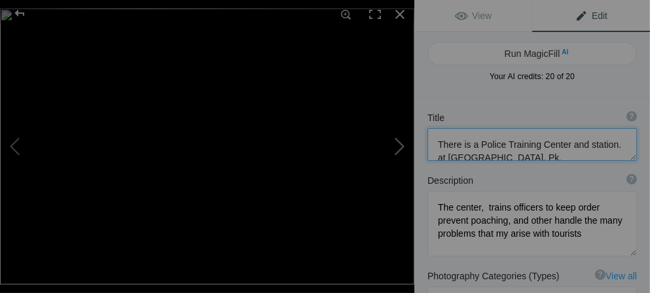
click at [400, 146] on button at bounding box center [365, 146] width 98 height 105
type textarea "Further training. Dogs play an important role in keeping order."
type textarea "DSC09625.jpg"
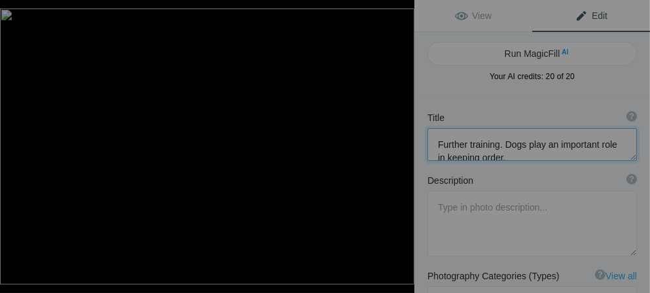
click at [400, 146] on button at bounding box center [365, 146] width 98 height 105
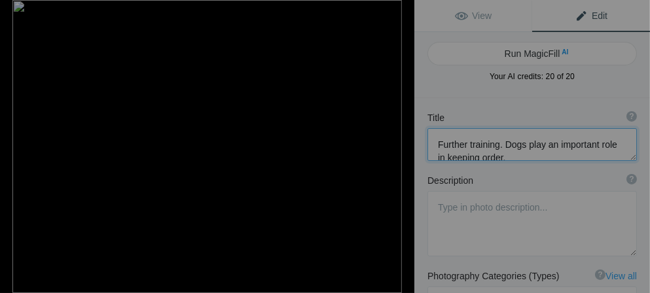
type textarea "These Lions are no more that 50 feet from the main entrance our stay at Akarger…"
type textarea "DSC00225.jpeg"
click at [400, 146] on button at bounding box center [365, 146] width 98 height 105
type textarea "I wonder what he is dreaming about?"
type textarea "DSC00227.jpeg"
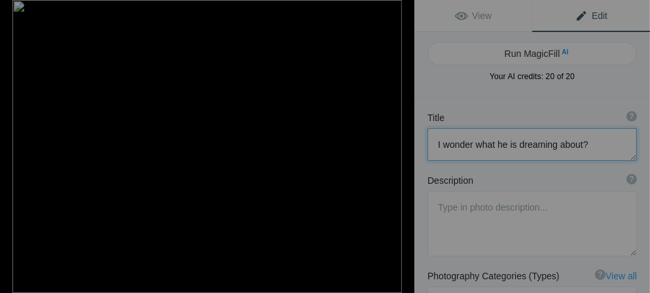
click at [400, 146] on button at bounding box center [365, 146] width 98 height 105
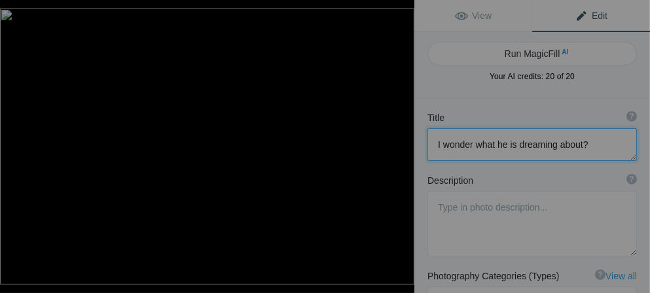
type textarea "Our welcome group"
type textarea "DSC09363.jpg"
click at [400, 146] on button at bounding box center [365, 146] width 98 height 105
type textarea "Our welcome group the second day as we returned from Safari."
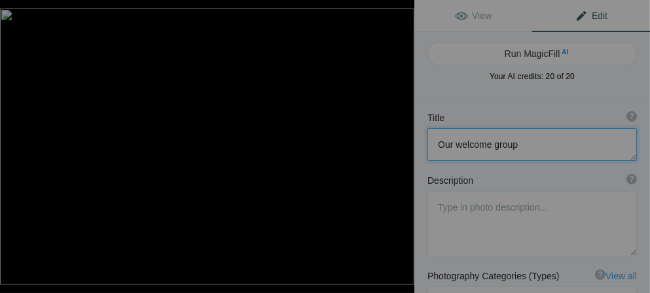
type textarea "DSC09485.jpg"
type textarea "MY room....large and very nice"
type textarea "DSC09364.jpg"
click at [400, 146] on button at bounding box center [365, 146] width 98 height 105
type textarea "Cape Buffalo - one of the most dangerous African animals. This was the start of…"
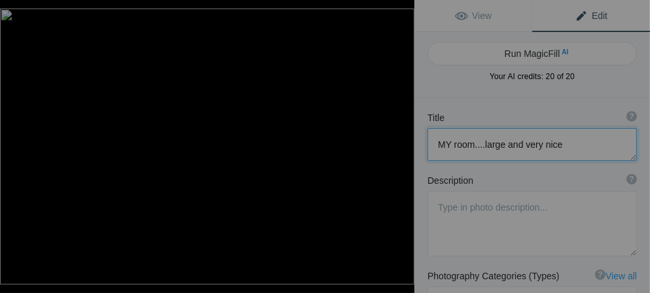
type textarea "DSC09519.jpg"
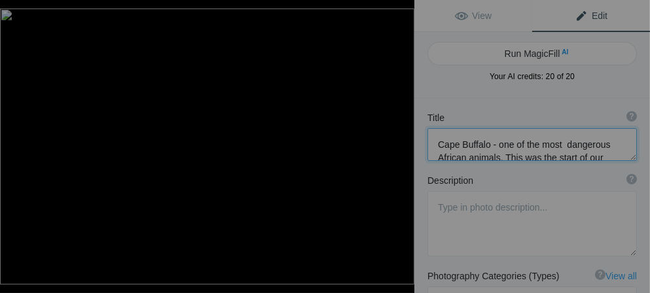
click at [400, 146] on button at bounding box center [365, 146] width 98 height 105
type textarea "A rare find ..a Leopard. One of the big five.Cape Buffalo, Elephant, Lion &amp;…"
type textarea "DSC09522.jpg"
click at [400, 146] on button at bounding box center [365, 146] width 98 height 105
type textarea "Interesting photo takes from the Safari vehicle"
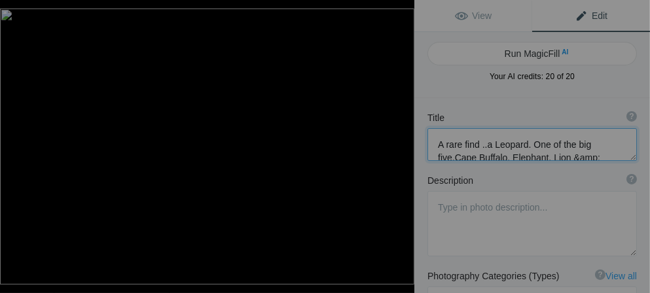
type textarea "DSC09527.jpg"
click at [400, 146] on button at bounding box center [365, 146] width 98 height 105
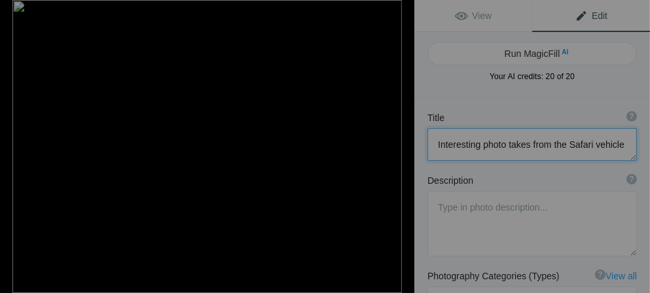
type textarea "African Bush Elephant's have big ears. Indian Elephants small ears."
type textarea "DSC00217.jpeg"
click at [400, 146] on button at bounding box center [365, 146] width 98 height 105
type textarea "We might have awakened him"
type textarea "DSC00198.jpeg"
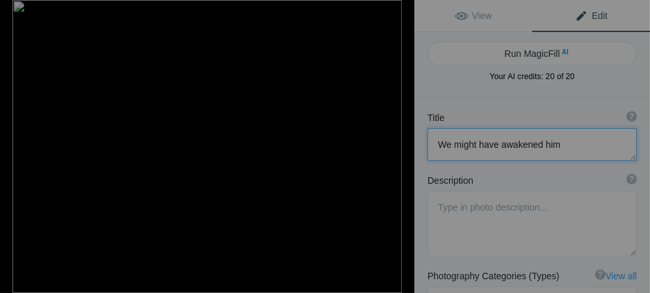
click at [400, 146] on button at bounding box center [365, 146] width 98 height 105
type textarea "Hippos"
type textarea "DSC00192.jpeg"
click at [400, 146] on button at bounding box center [365, 146] width 98 height 105
type textarea "They spend a lot of time in water"
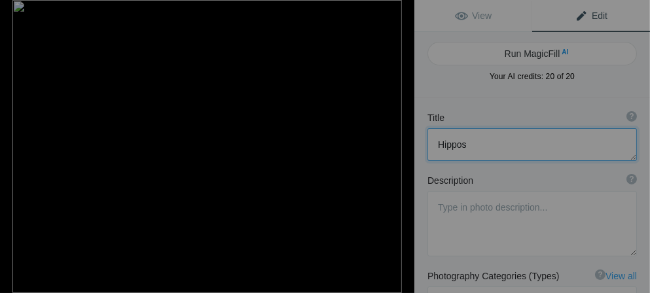
type textarea "DSC00191.jpeg"
click at [400, 147] on button at bounding box center [365, 146] width 98 height 105
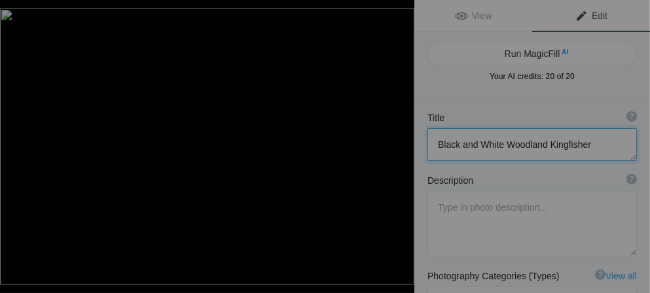
click at [400, 147] on button at bounding box center [365, 146] width 98 height 105
click at [403, 149] on button at bounding box center [365, 146] width 98 height 105
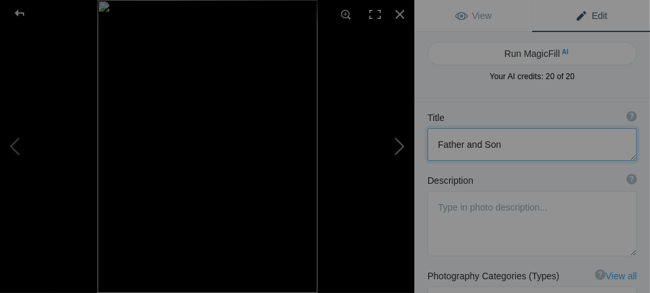
click at [403, 149] on button at bounding box center [365, 146] width 98 height 105
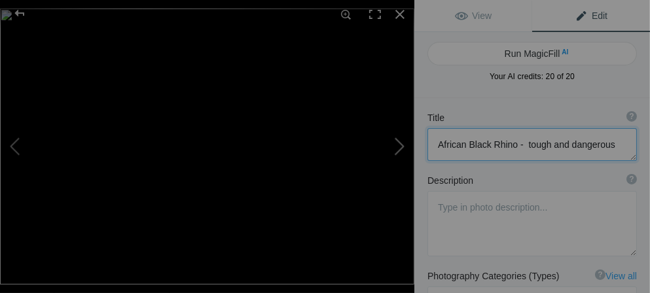
click at [401, 147] on button at bounding box center [365, 146] width 98 height 105
click at [400, 147] on button at bounding box center [365, 146] width 98 height 105
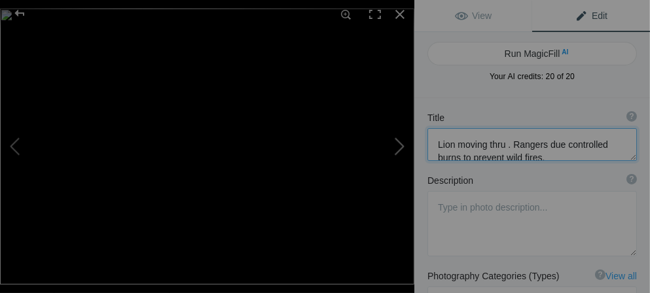
click at [400, 147] on button at bounding box center [365, 146] width 98 height 105
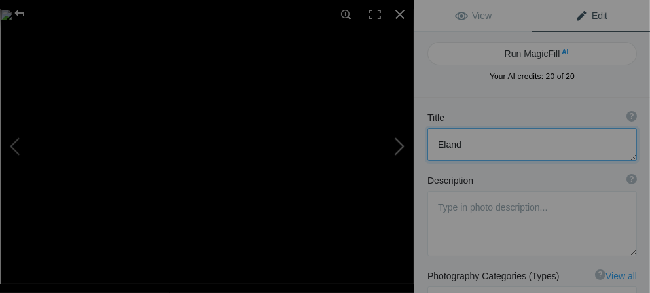
click at [400, 147] on button at bounding box center [365, 146] width 98 height 105
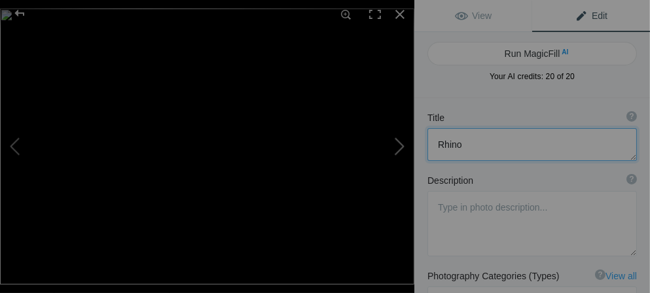
click at [400, 149] on button at bounding box center [365, 146] width 98 height 105
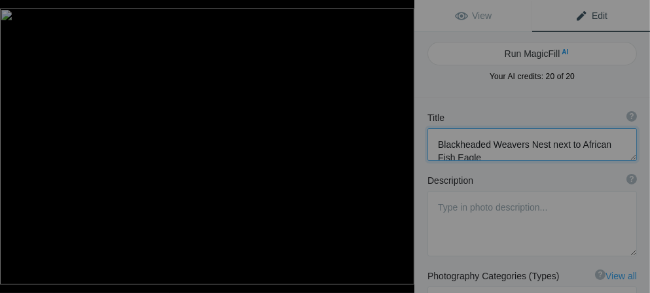
click at [400, 149] on button at bounding box center [365, 146] width 98 height 105
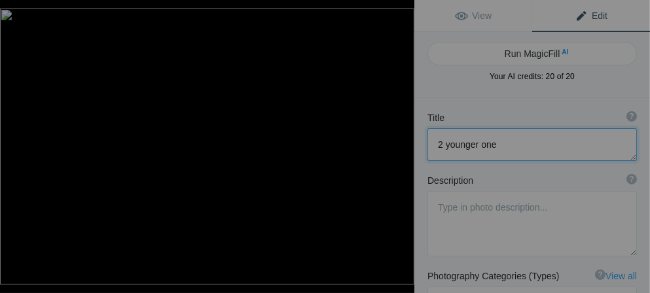
click at [400, 149] on button at bounding box center [365, 146] width 98 height 105
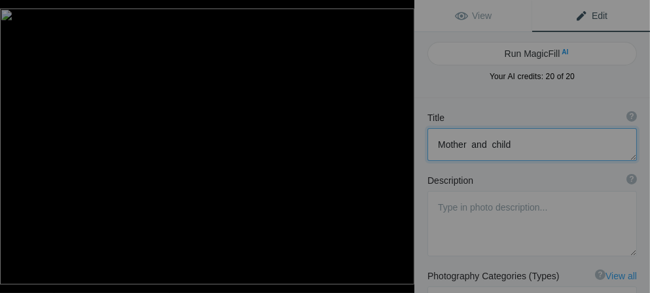
click at [400, 149] on button at bounding box center [365, 146] width 98 height 105
click at [401, 151] on button at bounding box center [365, 146] width 98 height 105
click at [399, 148] on button at bounding box center [365, 146] width 98 height 105
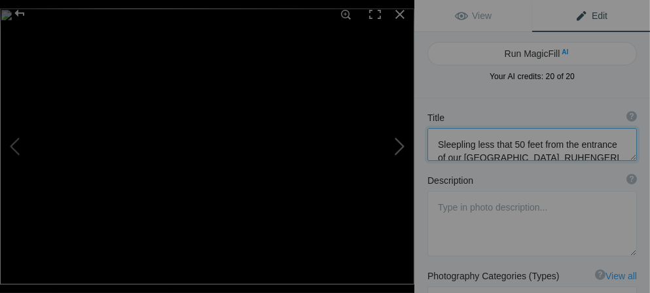
click at [399, 148] on button at bounding box center [365, 146] width 98 height 105
click at [397, 150] on button at bounding box center [365, 146] width 98 height 105
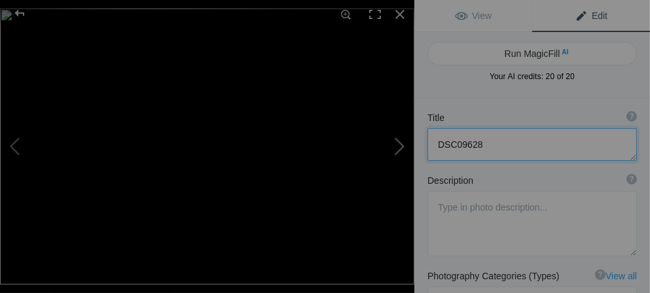
click at [397, 150] on button at bounding box center [365, 146] width 98 height 105
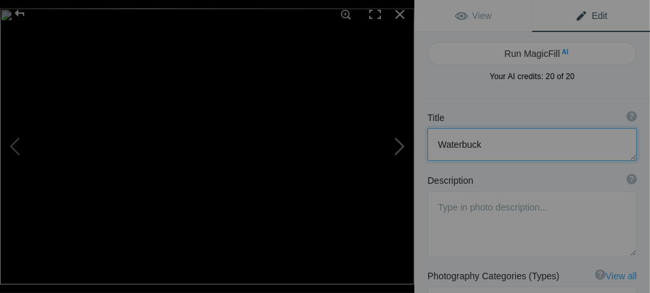
click at [397, 150] on button at bounding box center [365, 146] width 98 height 105
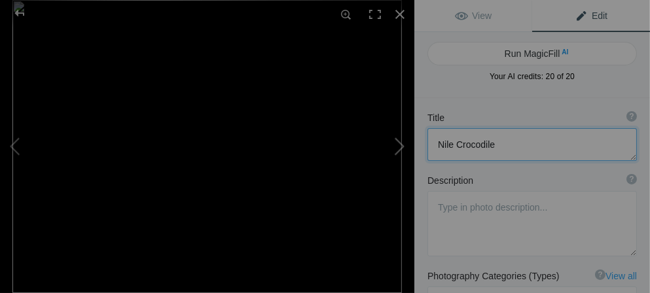
click at [397, 150] on button at bounding box center [365, 146] width 98 height 105
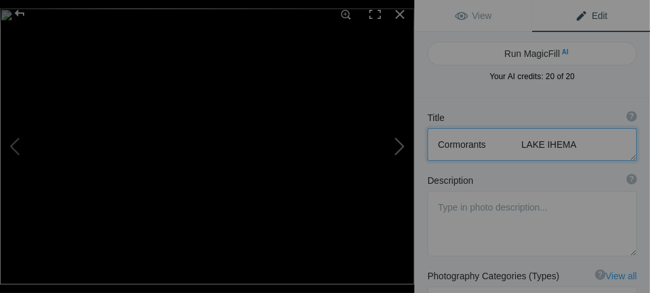
click at [397, 150] on button at bounding box center [365, 146] width 98 height 105
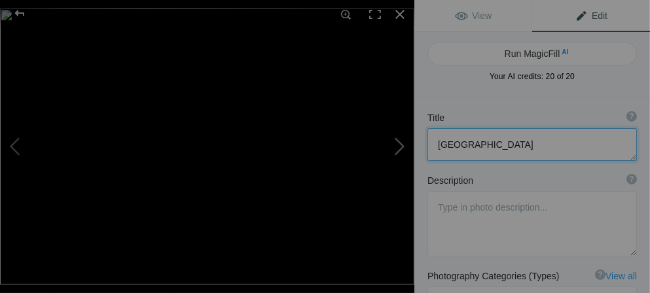
click at [397, 150] on button at bounding box center [365, 146] width 98 height 105
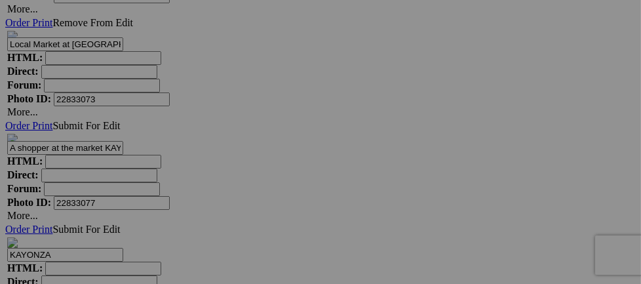
scroll to position [5574, 0]
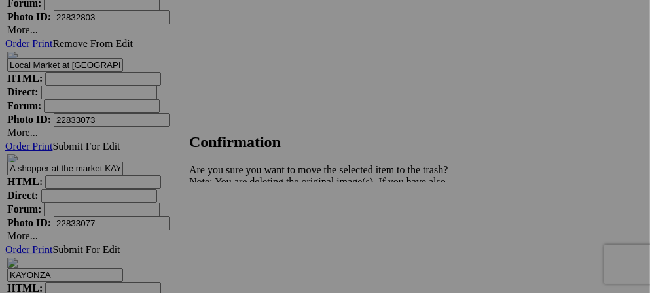
click at [233, 231] on span "Yes" at bounding box center [225, 227] width 15 height 11
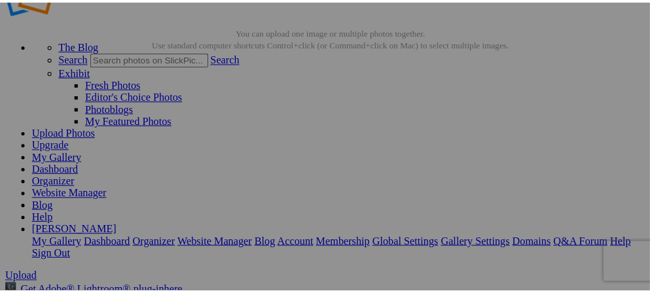
scroll to position [26, 0]
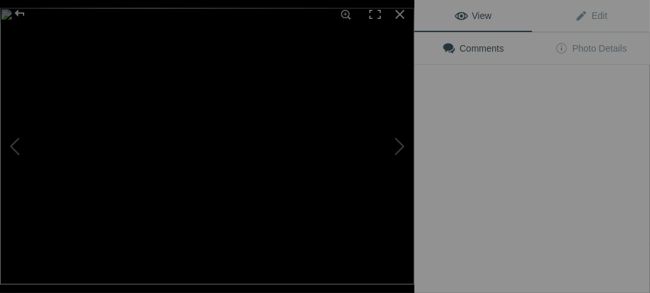
click at [379, 227] on img at bounding box center [207, 146] width 415 height 277
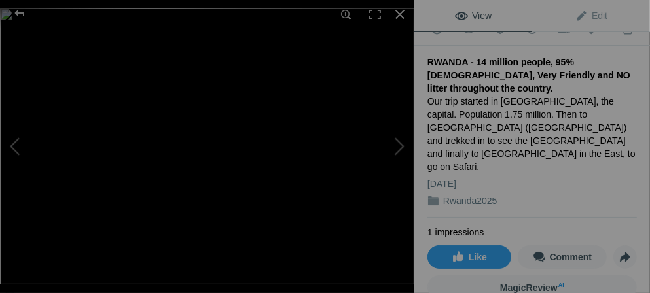
scroll to position [0, 0]
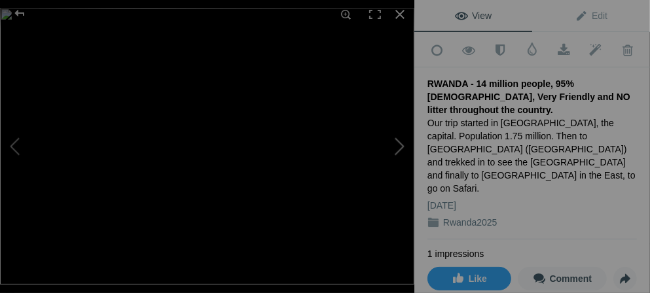
click at [407, 143] on button at bounding box center [365, 146] width 98 height 105
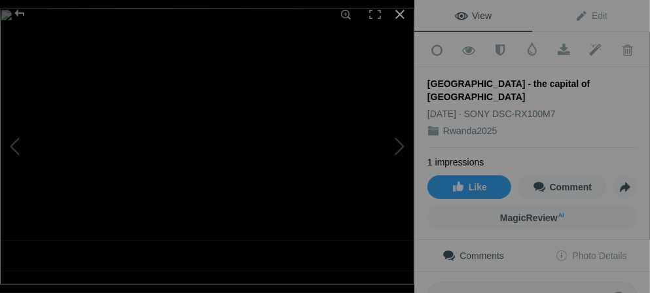
click at [400, 14] on div at bounding box center [400, 14] width 29 height 29
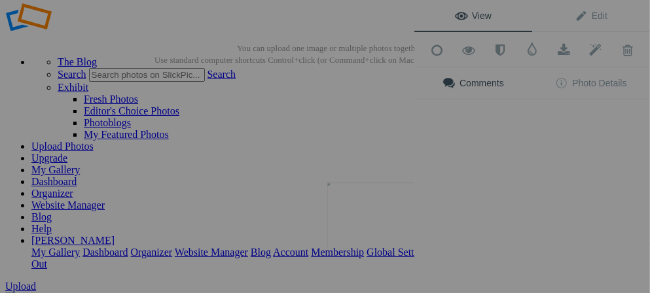
click at [384, 206] on img at bounding box center [376, 215] width 98 height 65
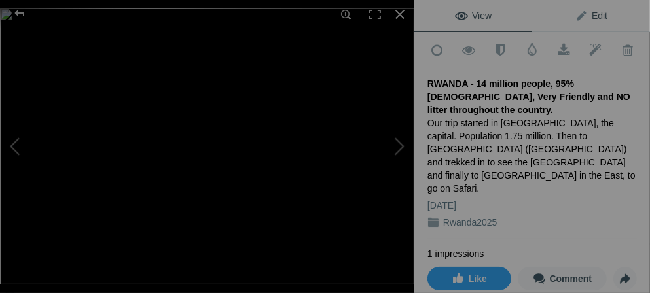
click at [575, 16] on span "Edit" at bounding box center [591, 15] width 33 height 10
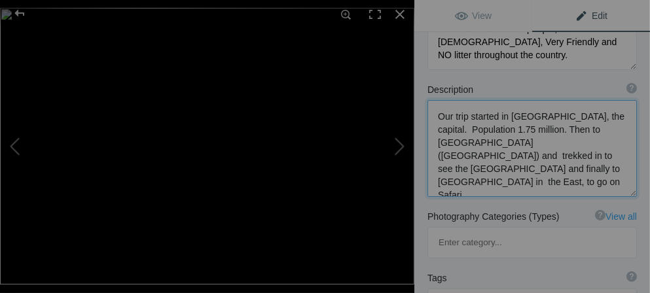
scroll to position [1, 0]
click at [465, 181] on textarea at bounding box center [533, 148] width 210 height 97
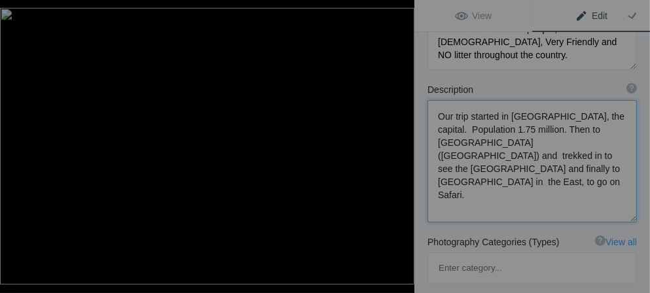
scroll to position [0, 0]
type textarea "Our trip started in Kigali, the capital. Population 1.75 million. Then to Volca…"
